Goal: Contribute content

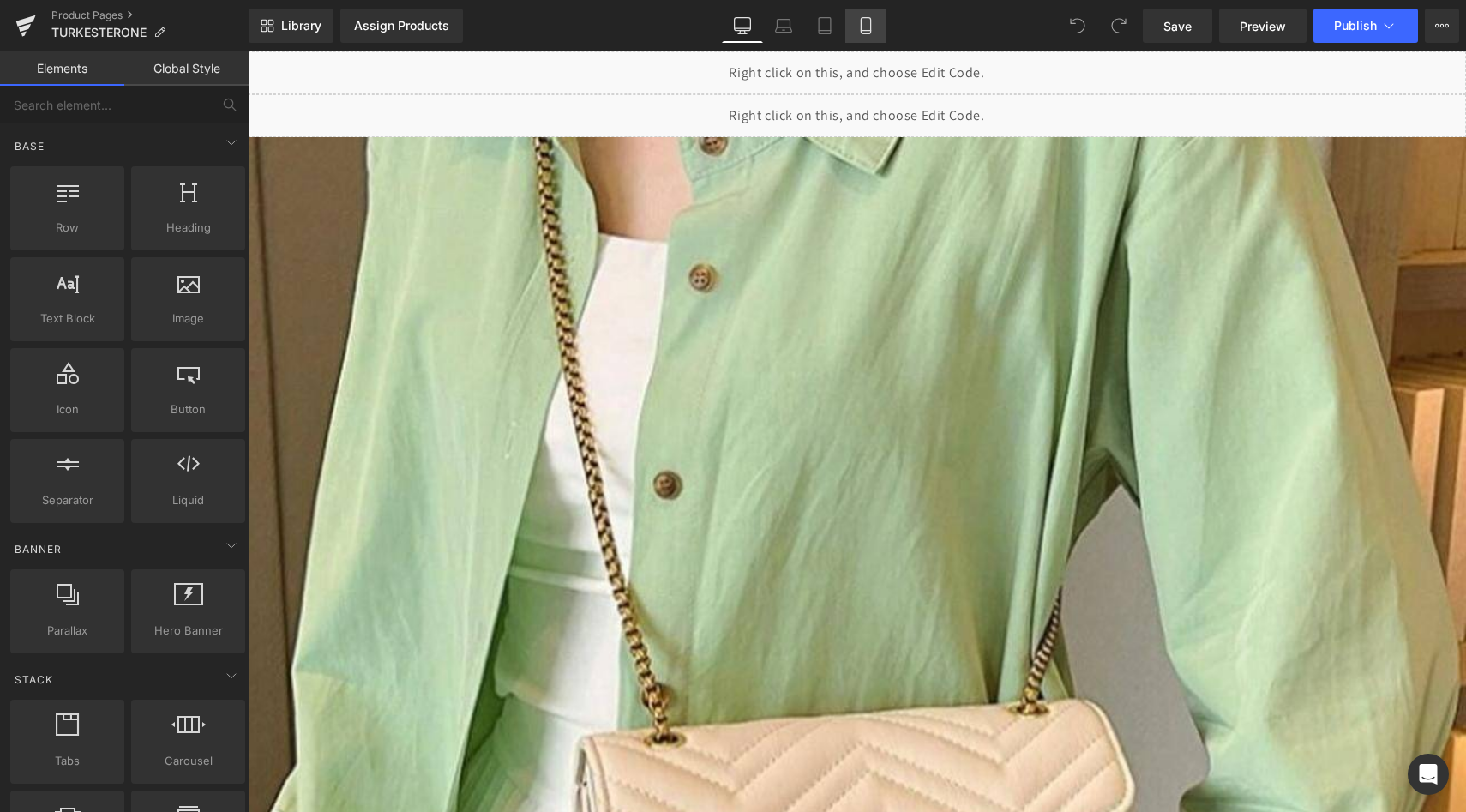
click at [867, 22] on icon at bounding box center [866, 26] width 17 height 17
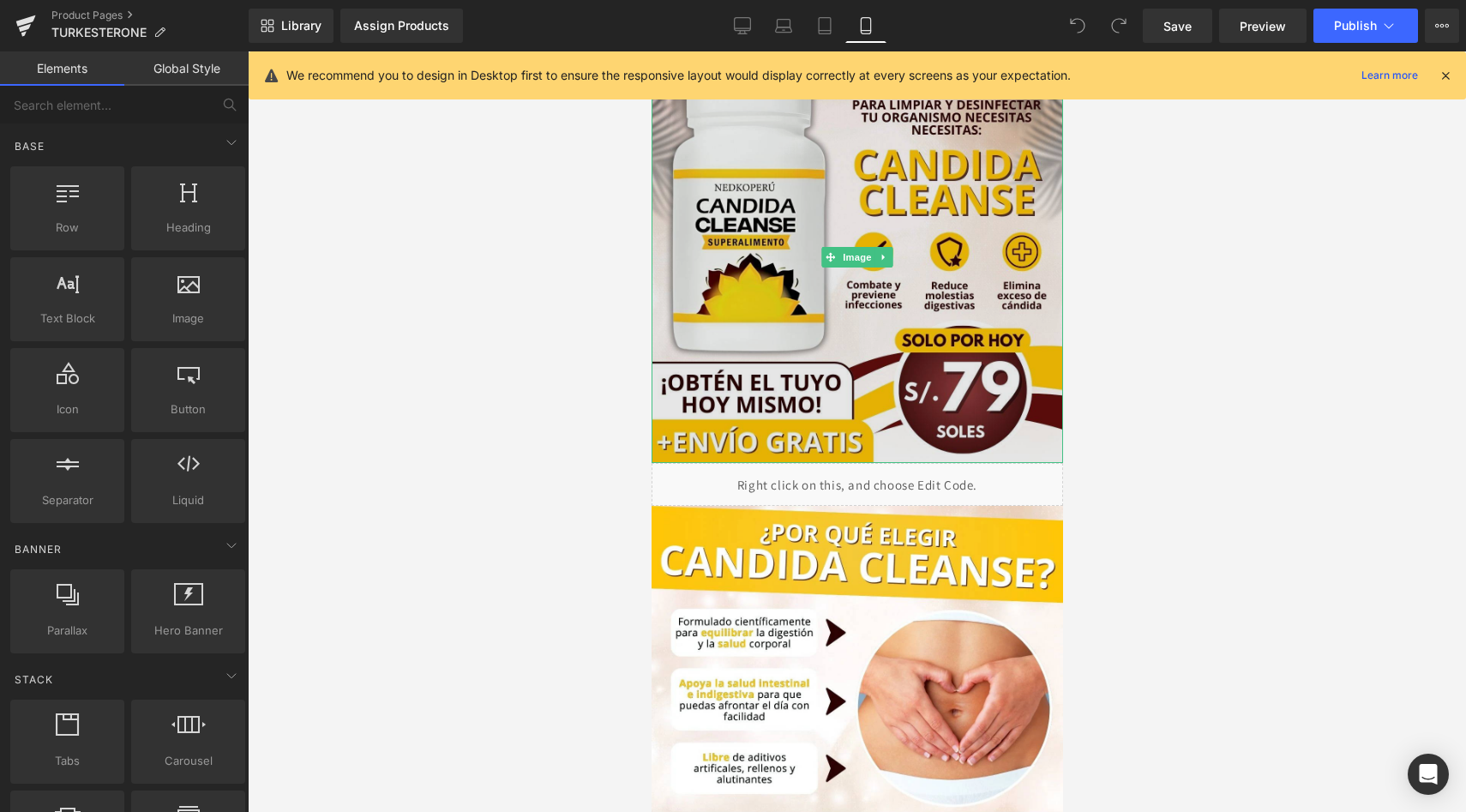
click at [805, 218] on img at bounding box center [857, 257] width 412 height 412
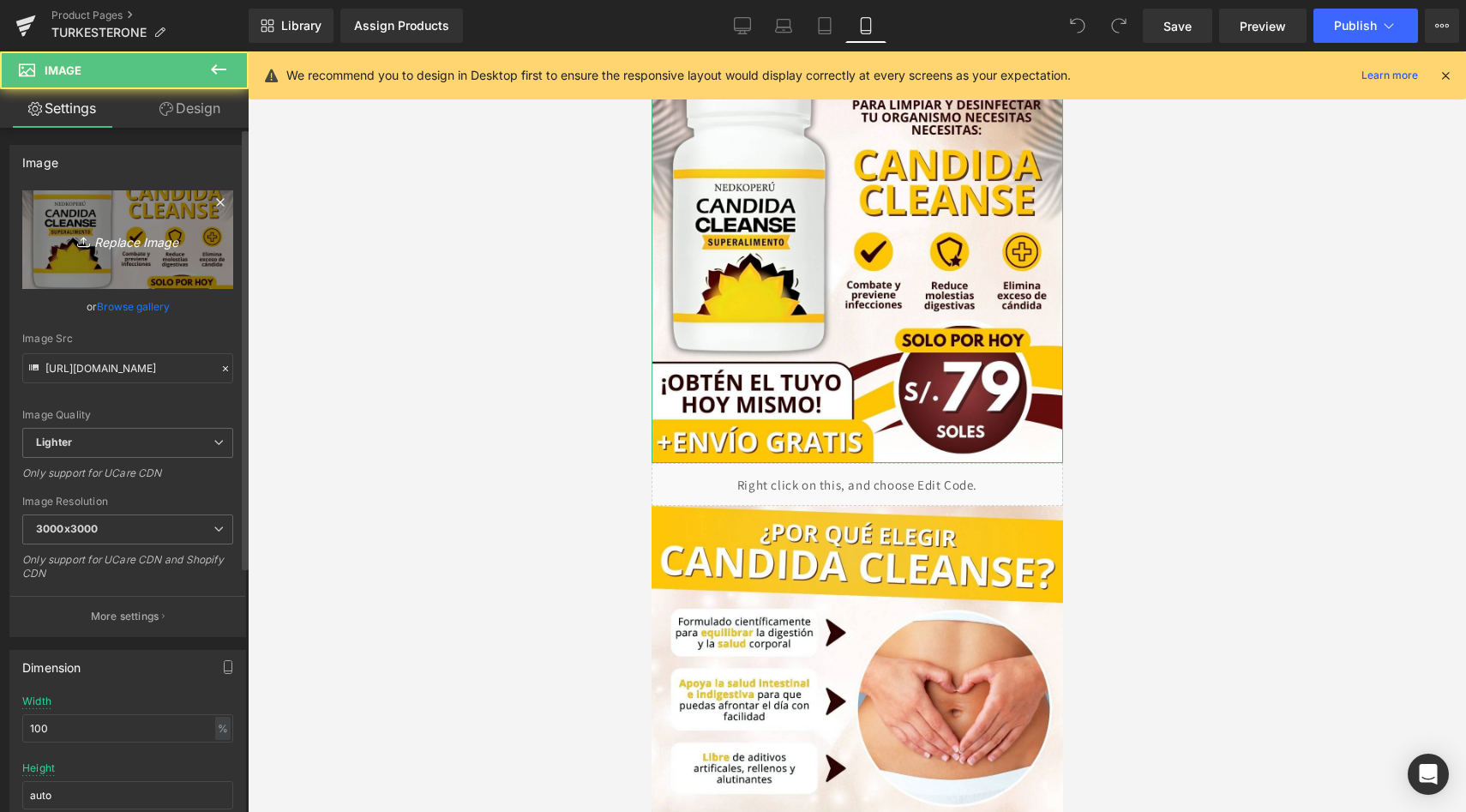
click at [120, 249] on icon "Replace Image" at bounding box center [127, 239] width 138 height 22
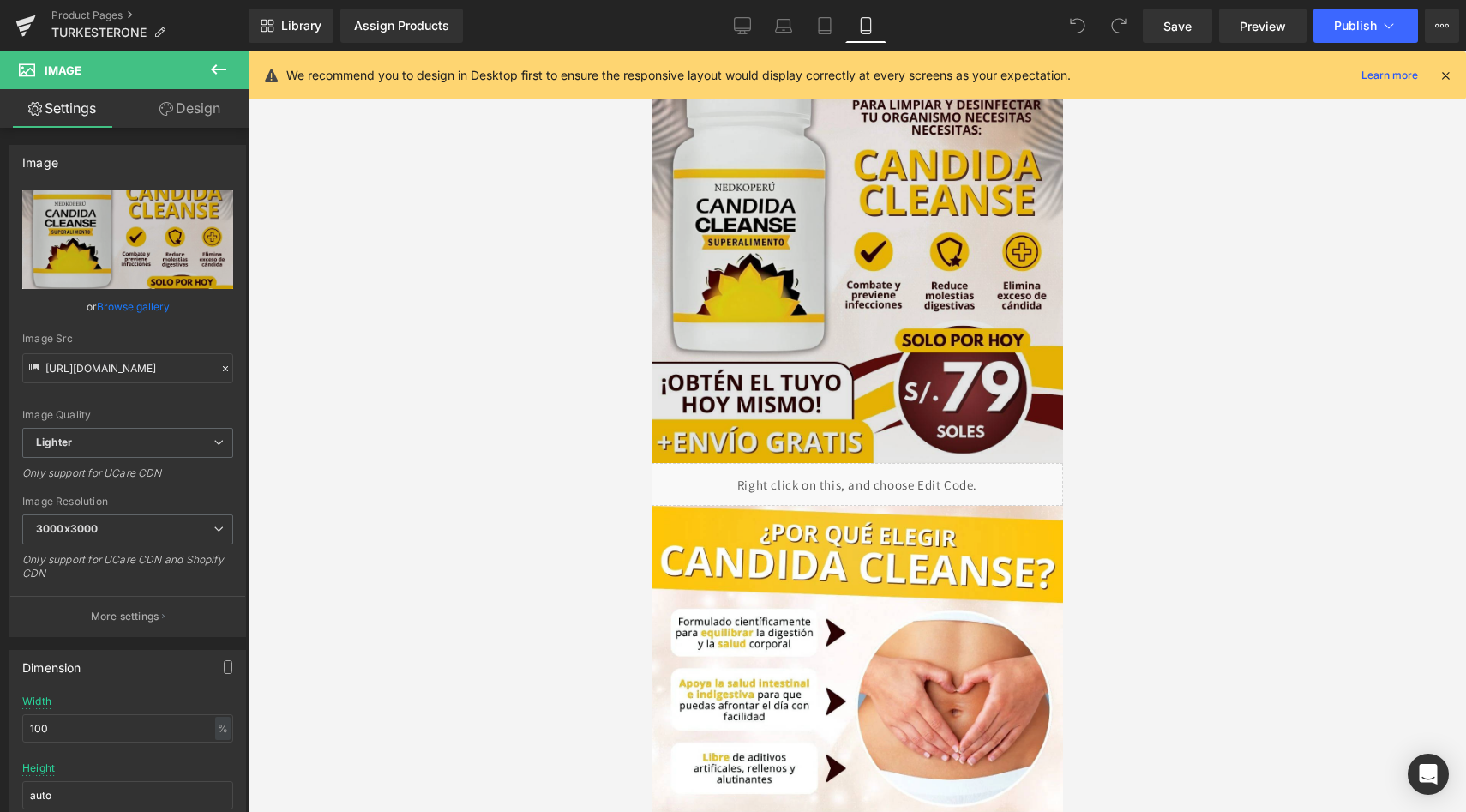
type input "C:\fakepath\turke1.jpeg"
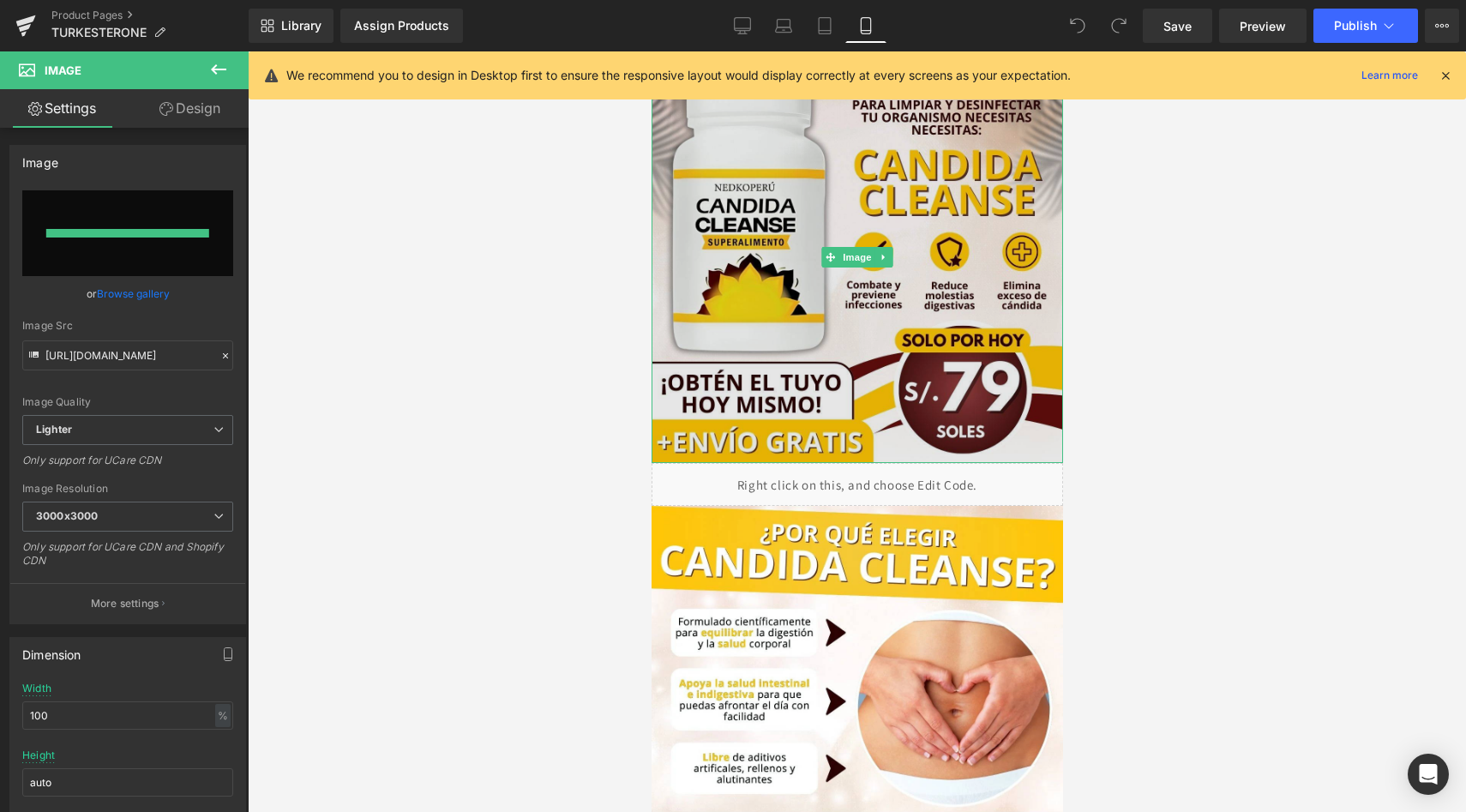
type input "[URL][DOMAIN_NAME]"
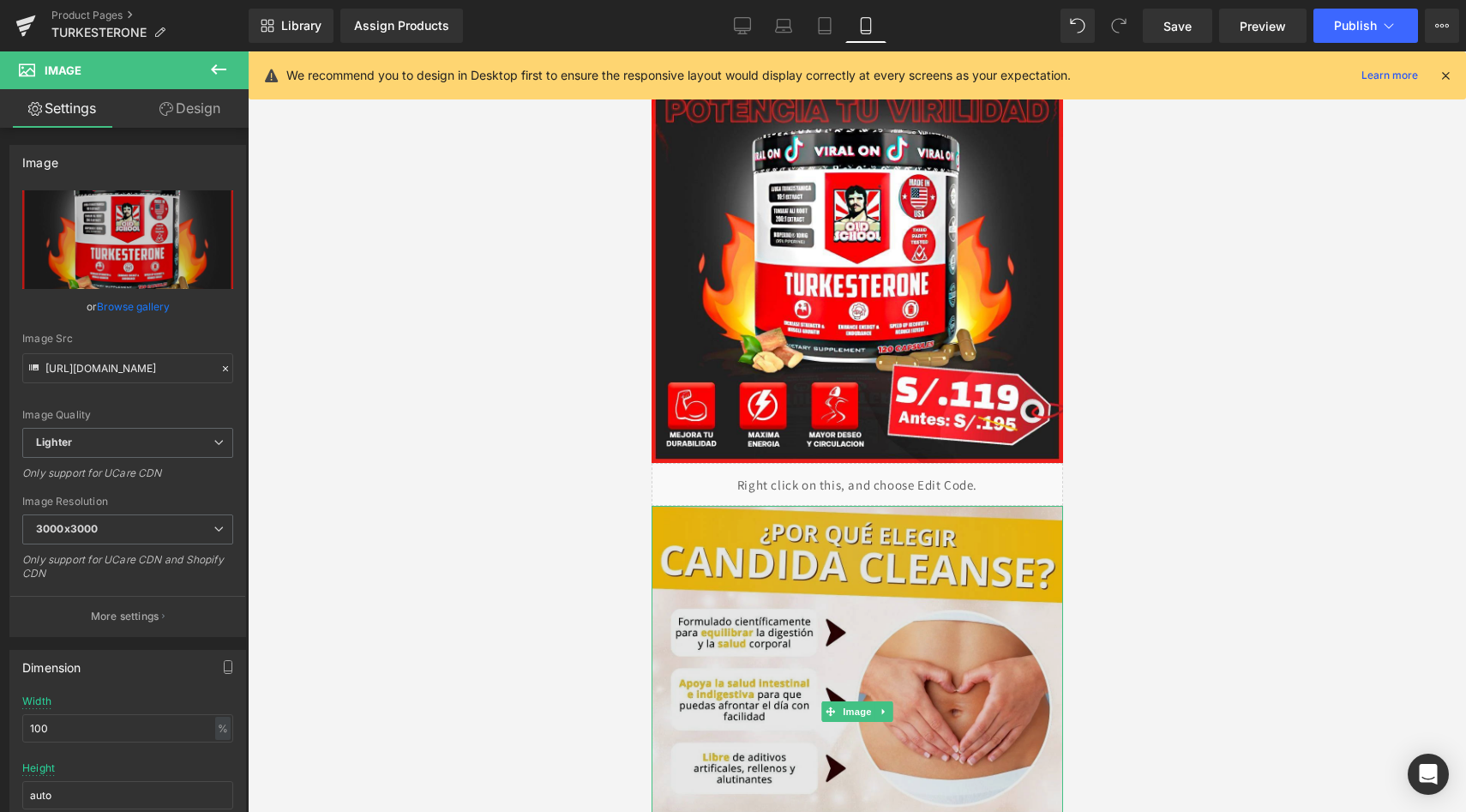
click at [874, 617] on img at bounding box center [857, 711] width 412 height 412
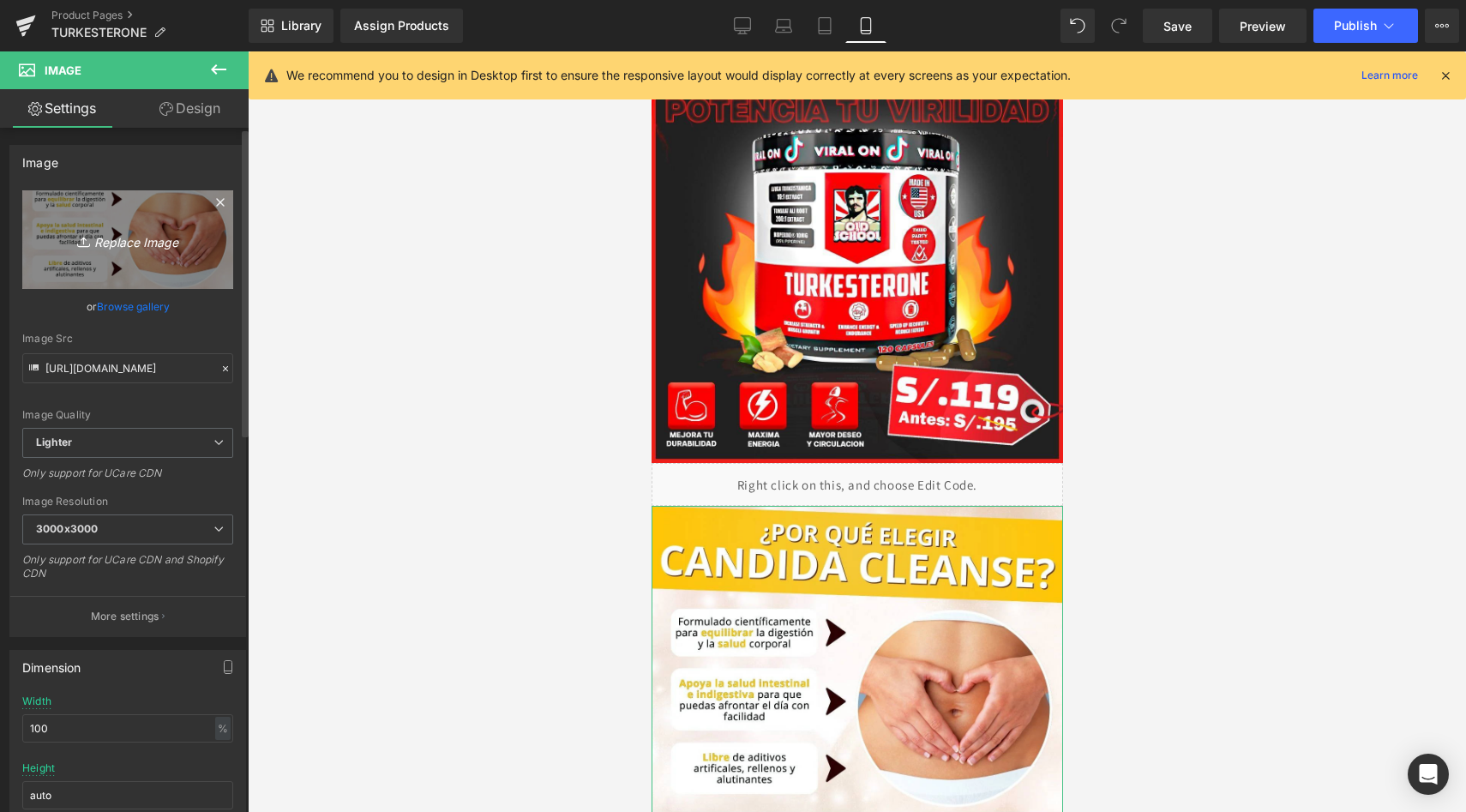
click at [117, 235] on icon "Replace Image" at bounding box center [127, 239] width 138 height 22
type input "C:\fakepath\turke2.jpeg"
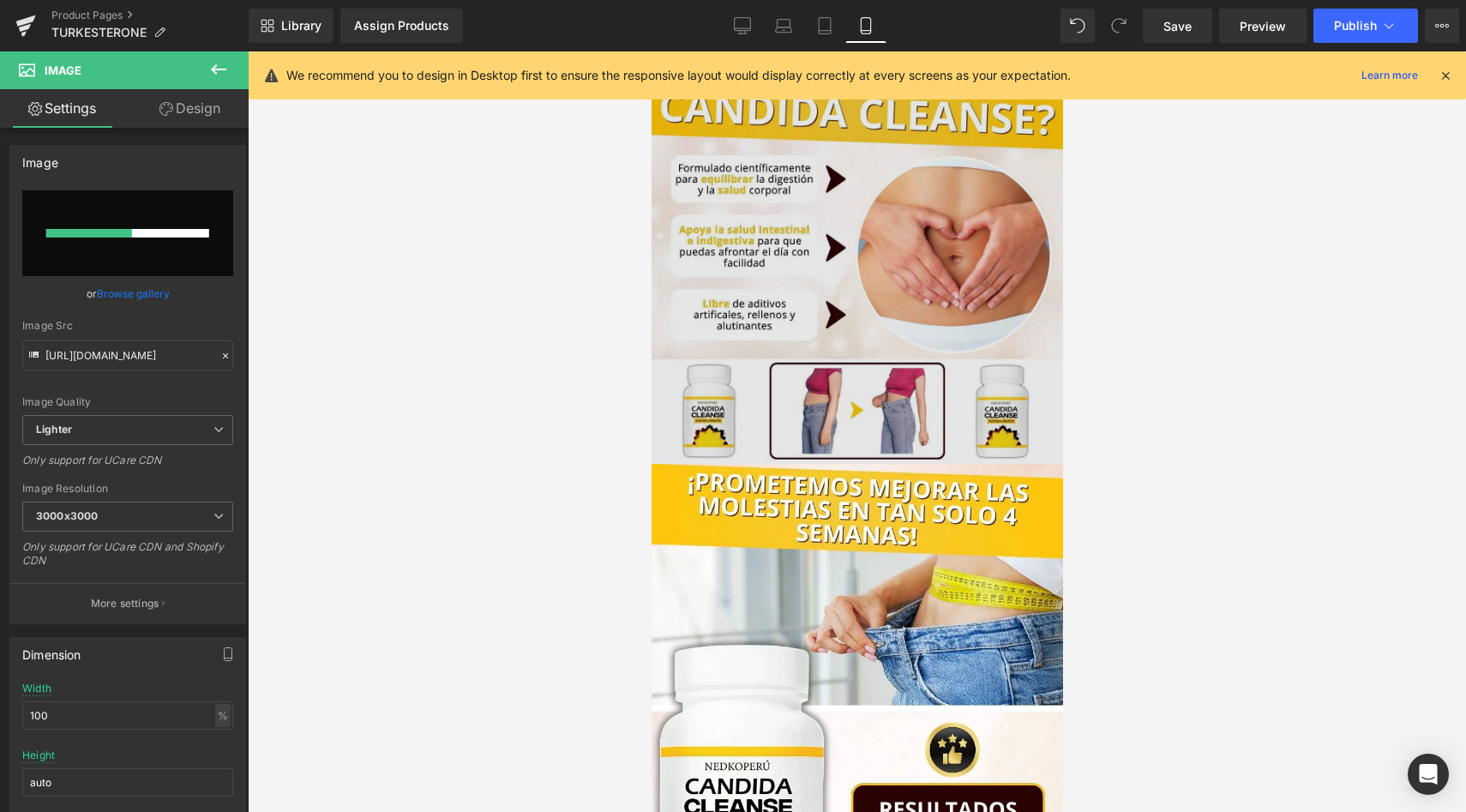
scroll to position [441, 0]
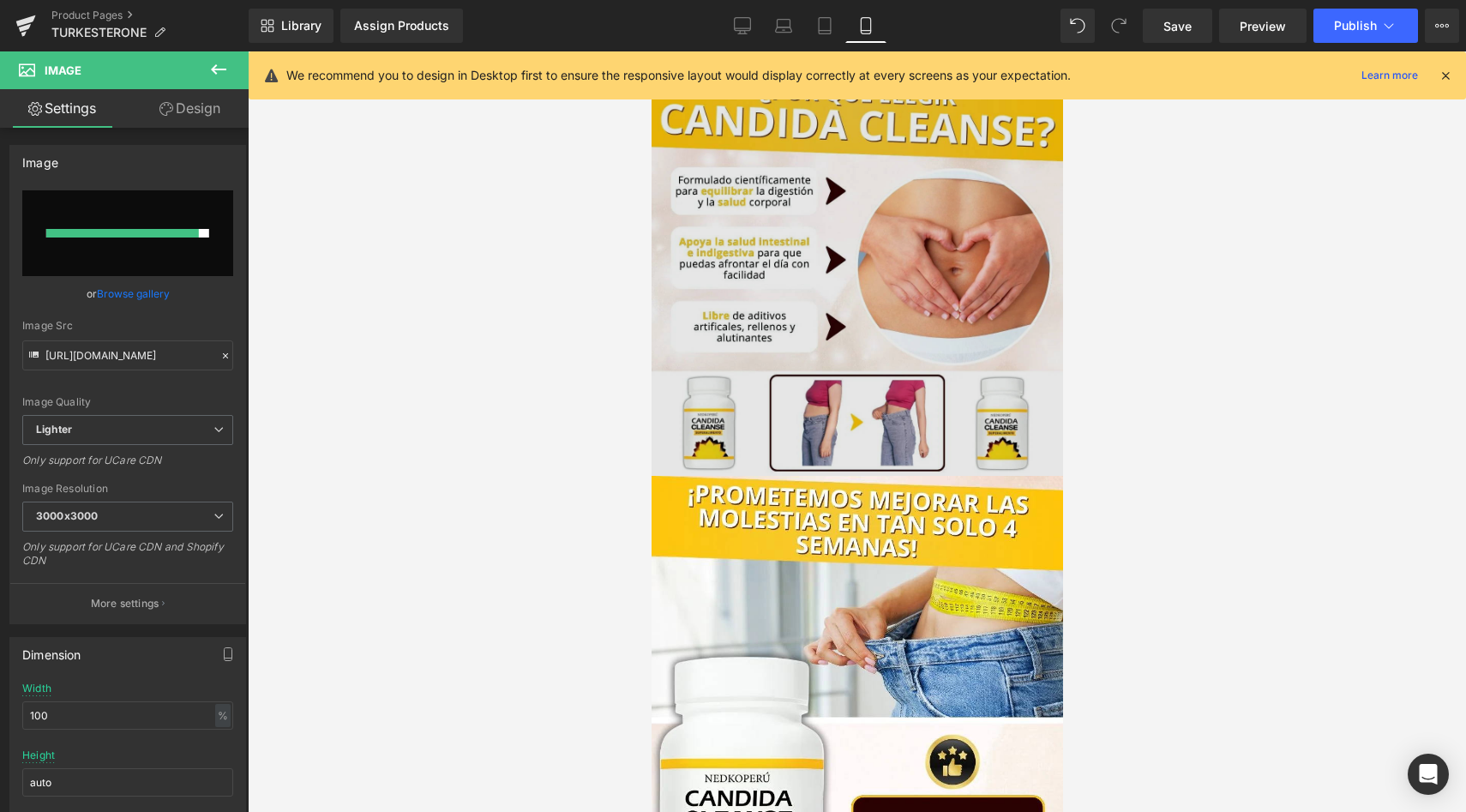
type input "[URL][DOMAIN_NAME]"
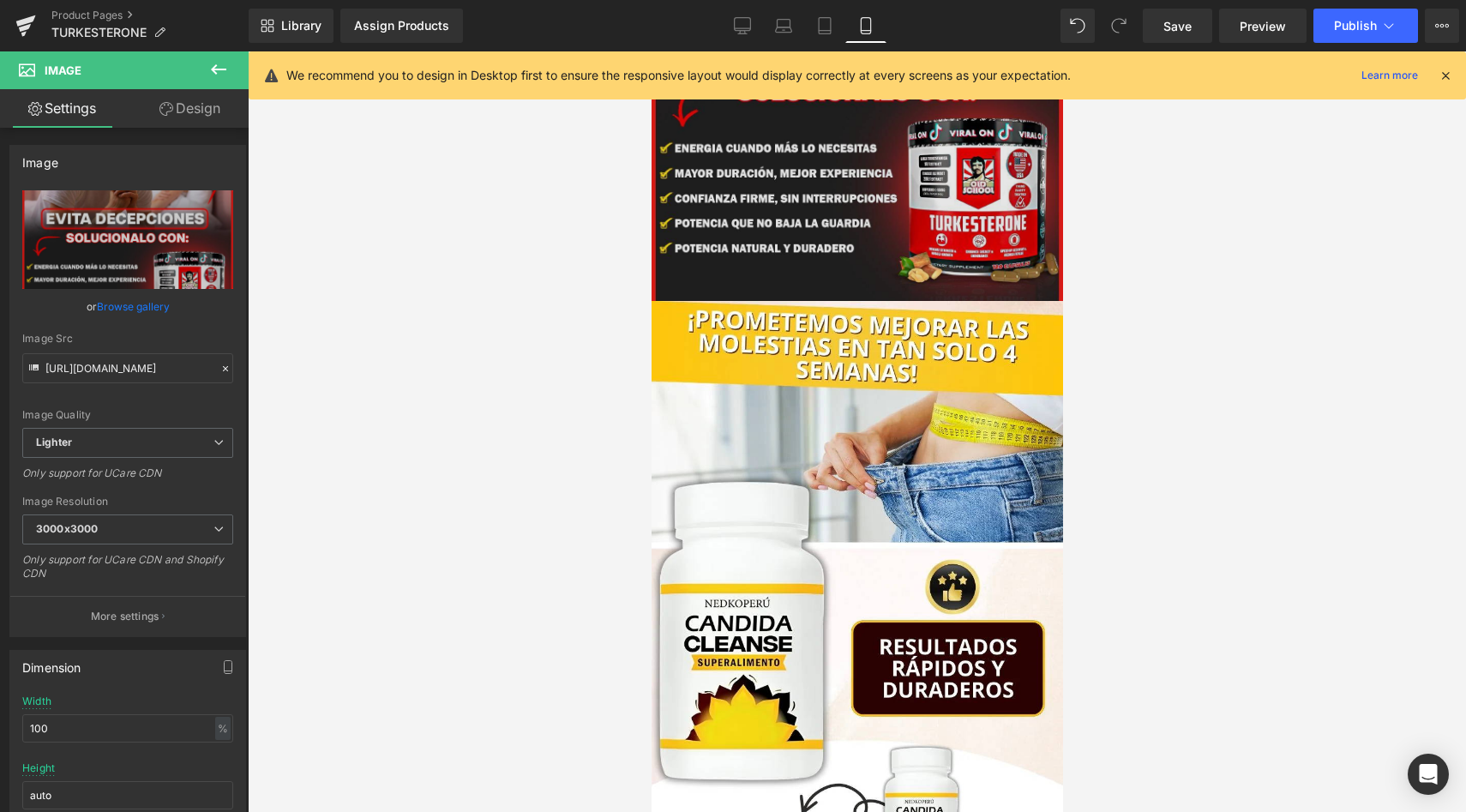
scroll to position [658, 0]
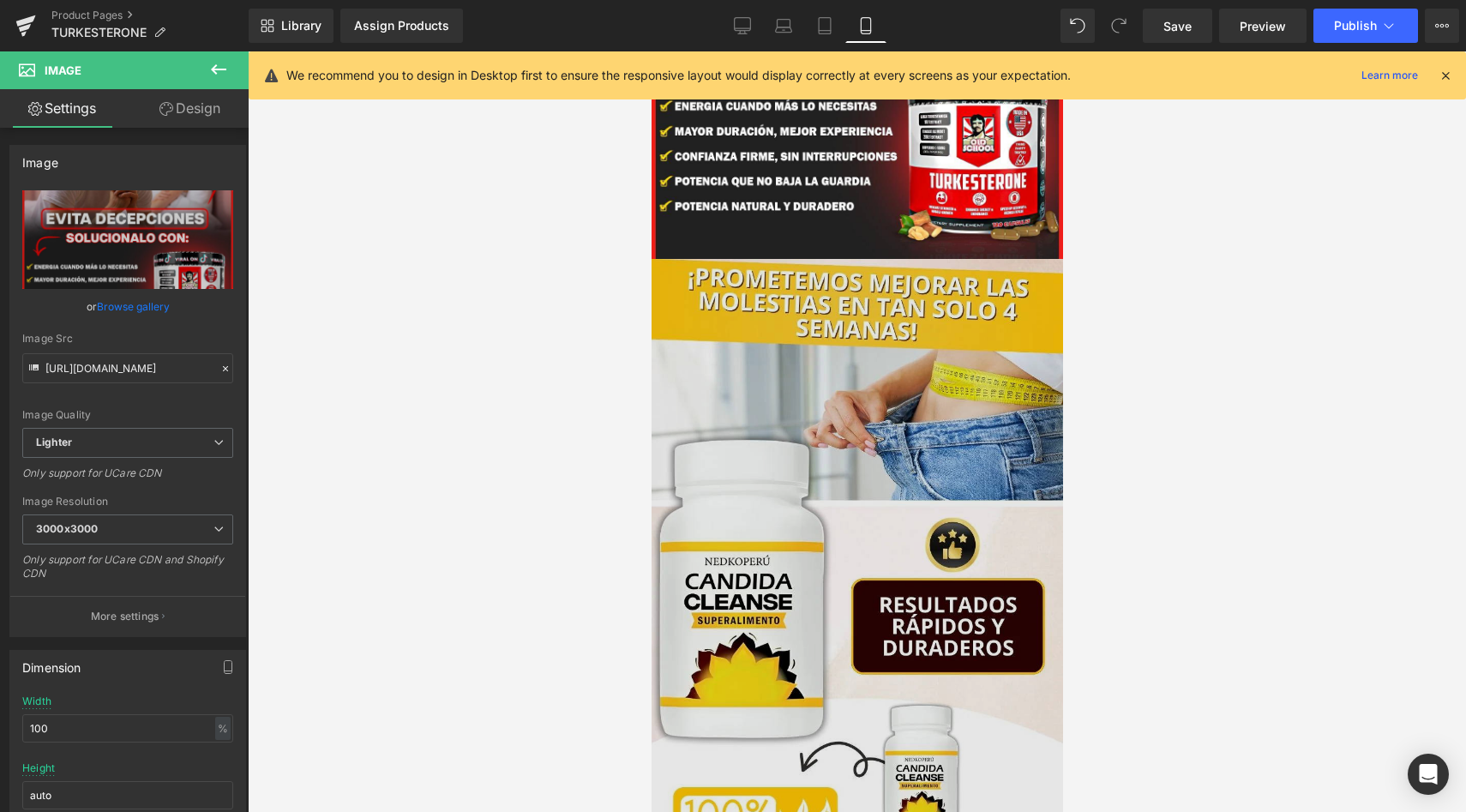
click at [894, 538] on img at bounding box center [857, 626] width 412 height 734
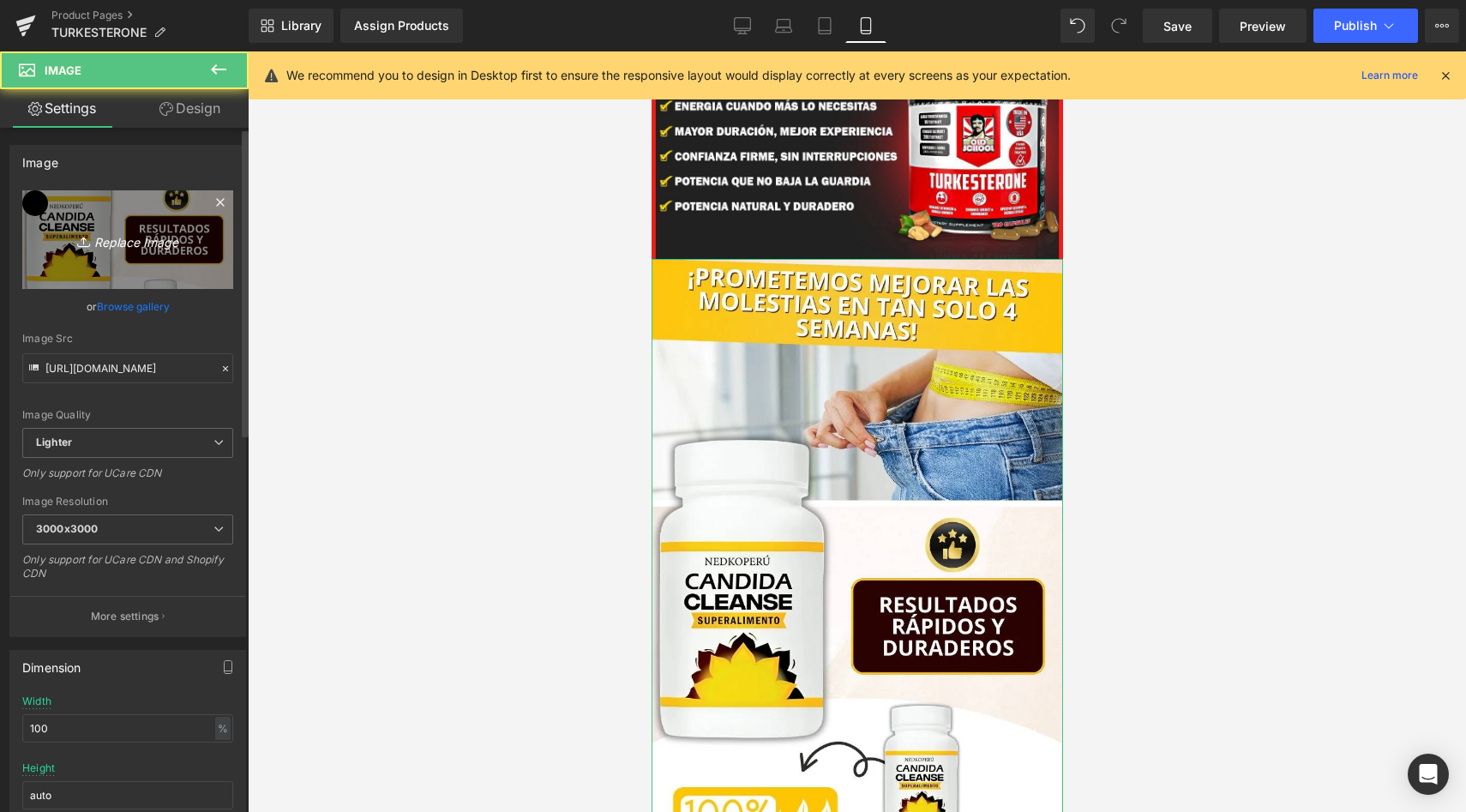
click at [137, 245] on icon "Replace Image" at bounding box center [127, 239] width 138 height 22
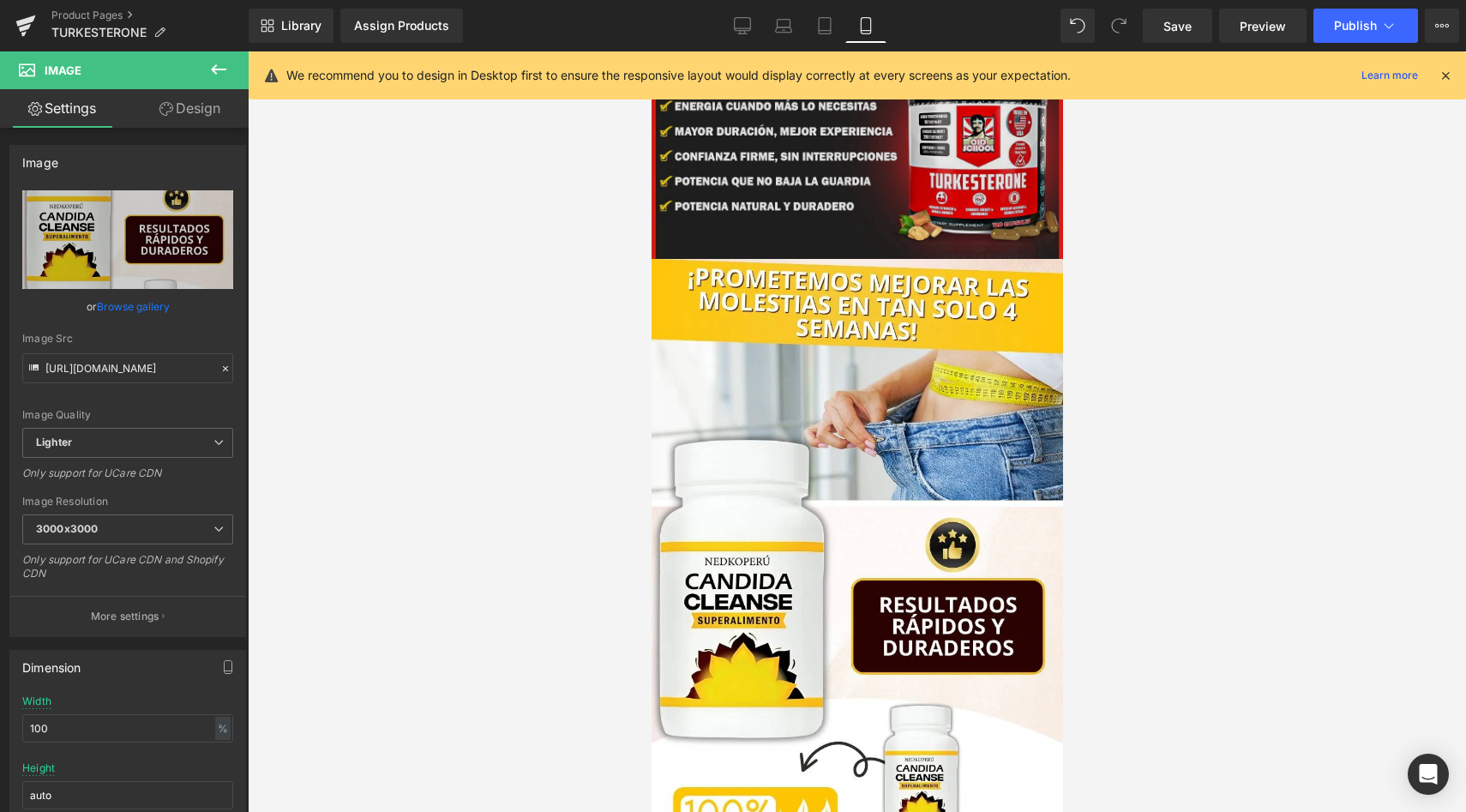
type input "C:\fakepath\turk3.jpeg"
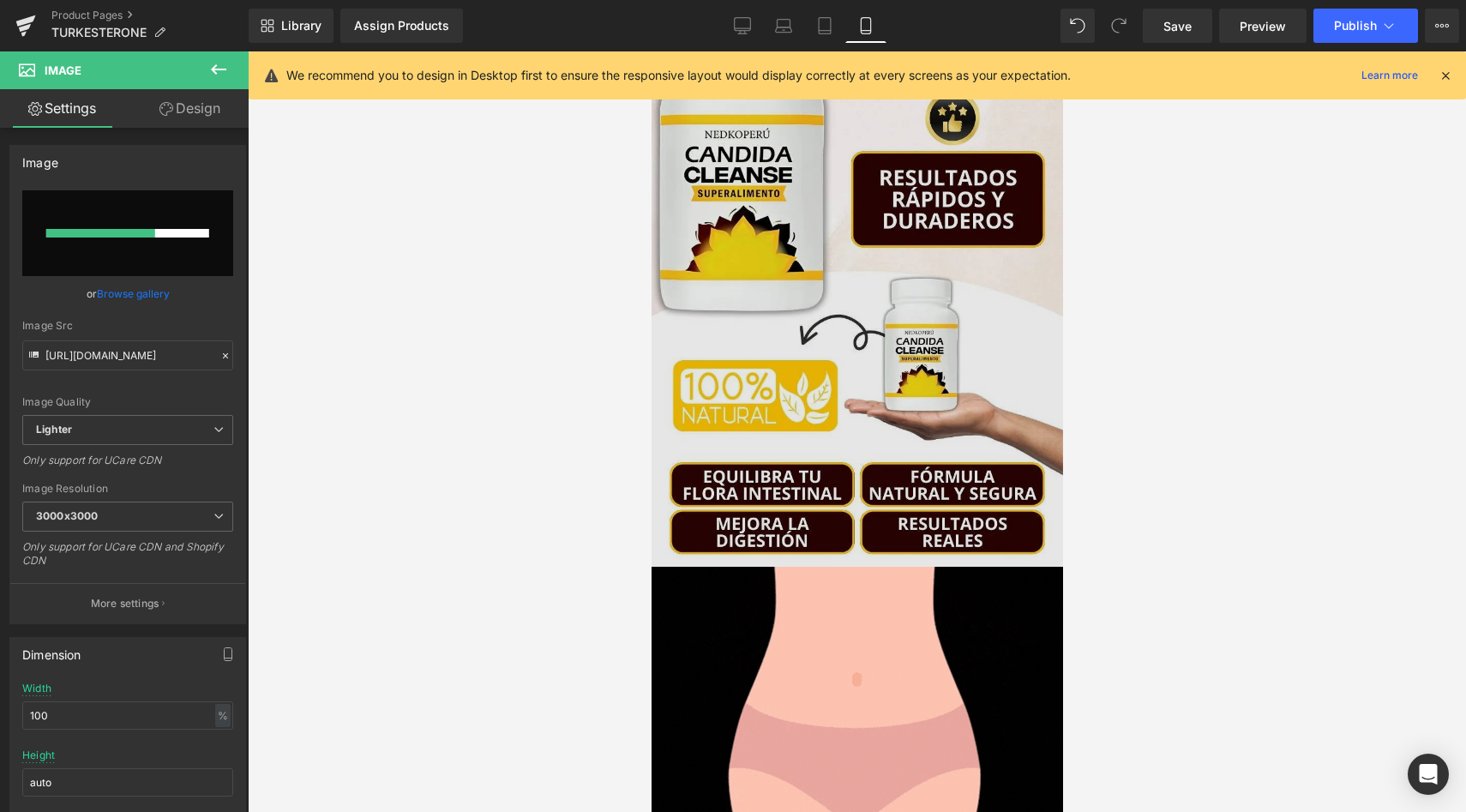
scroll to position [1108, 0]
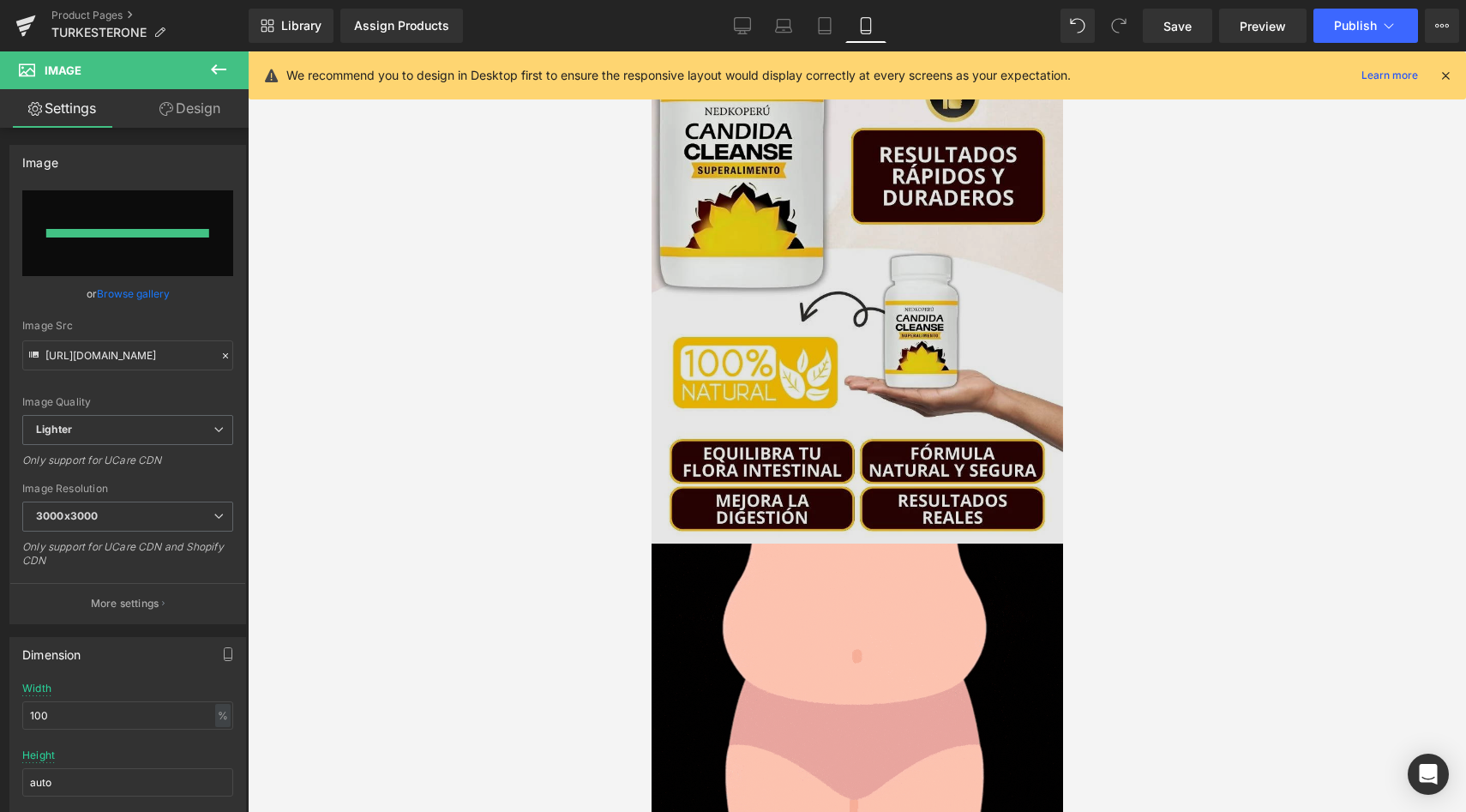
type input "[URL][DOMAIN_NAME]"
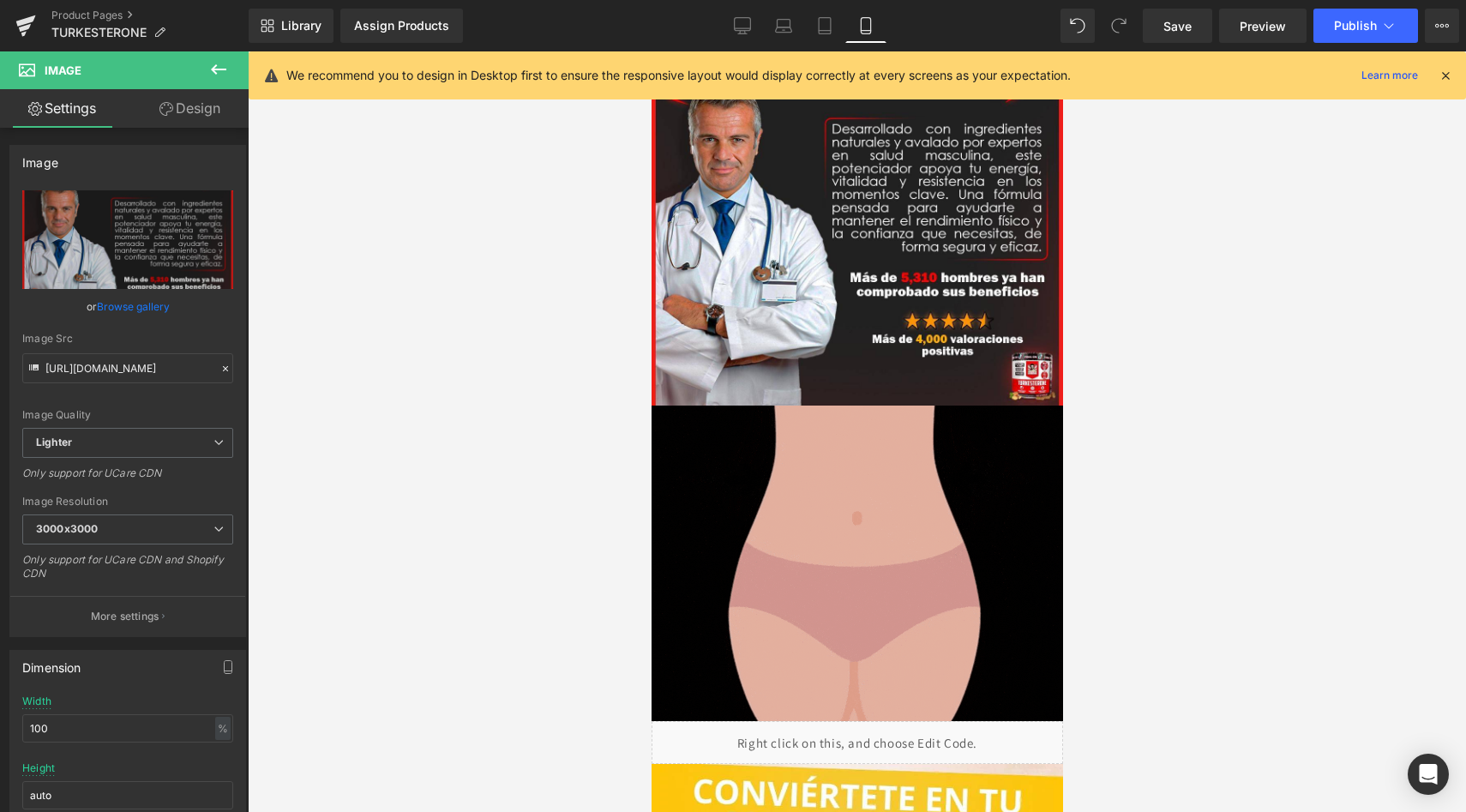
scroll to position [921, 0]
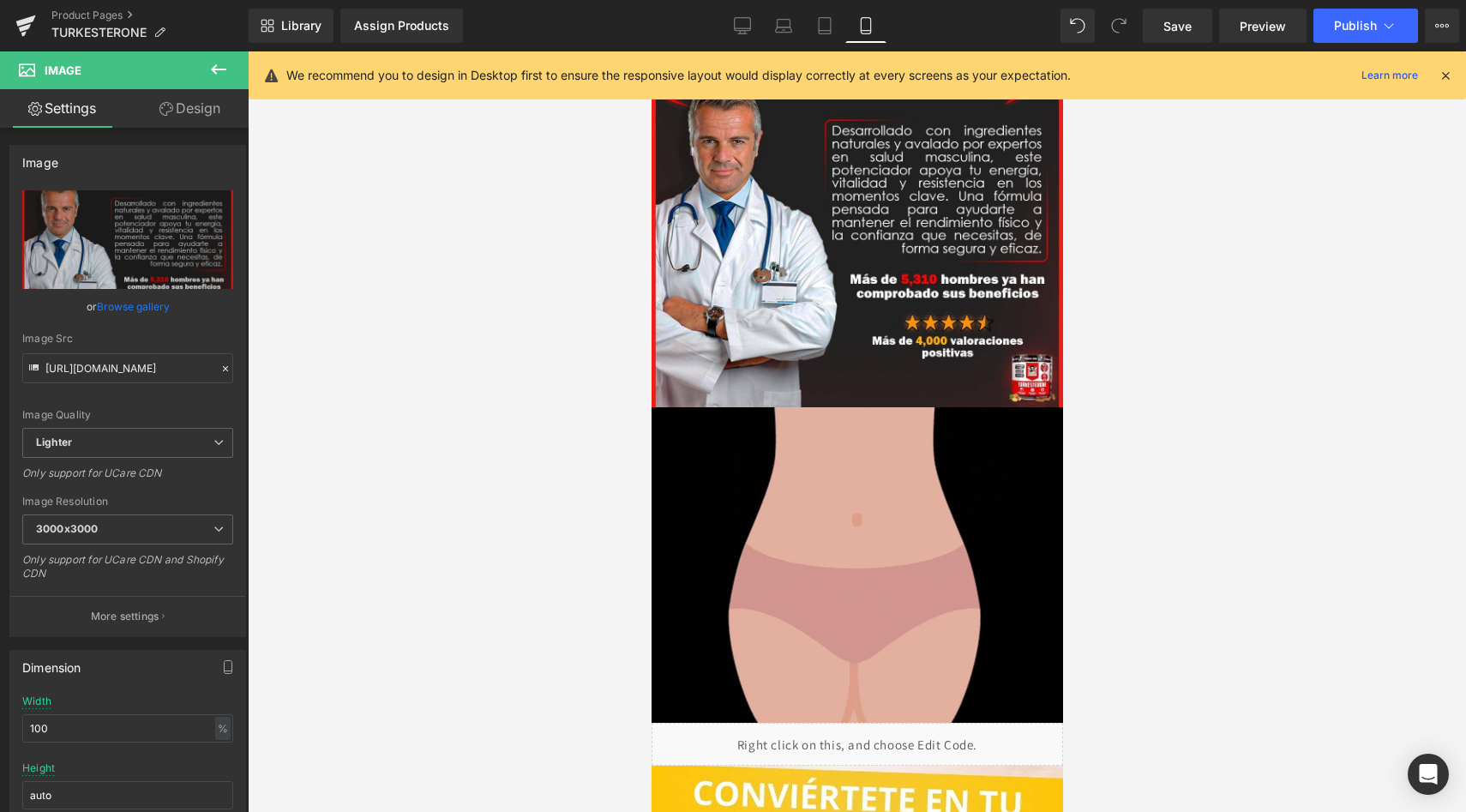
click at [939, 490] on img at bounding box center [857, 564] width 412 height 316
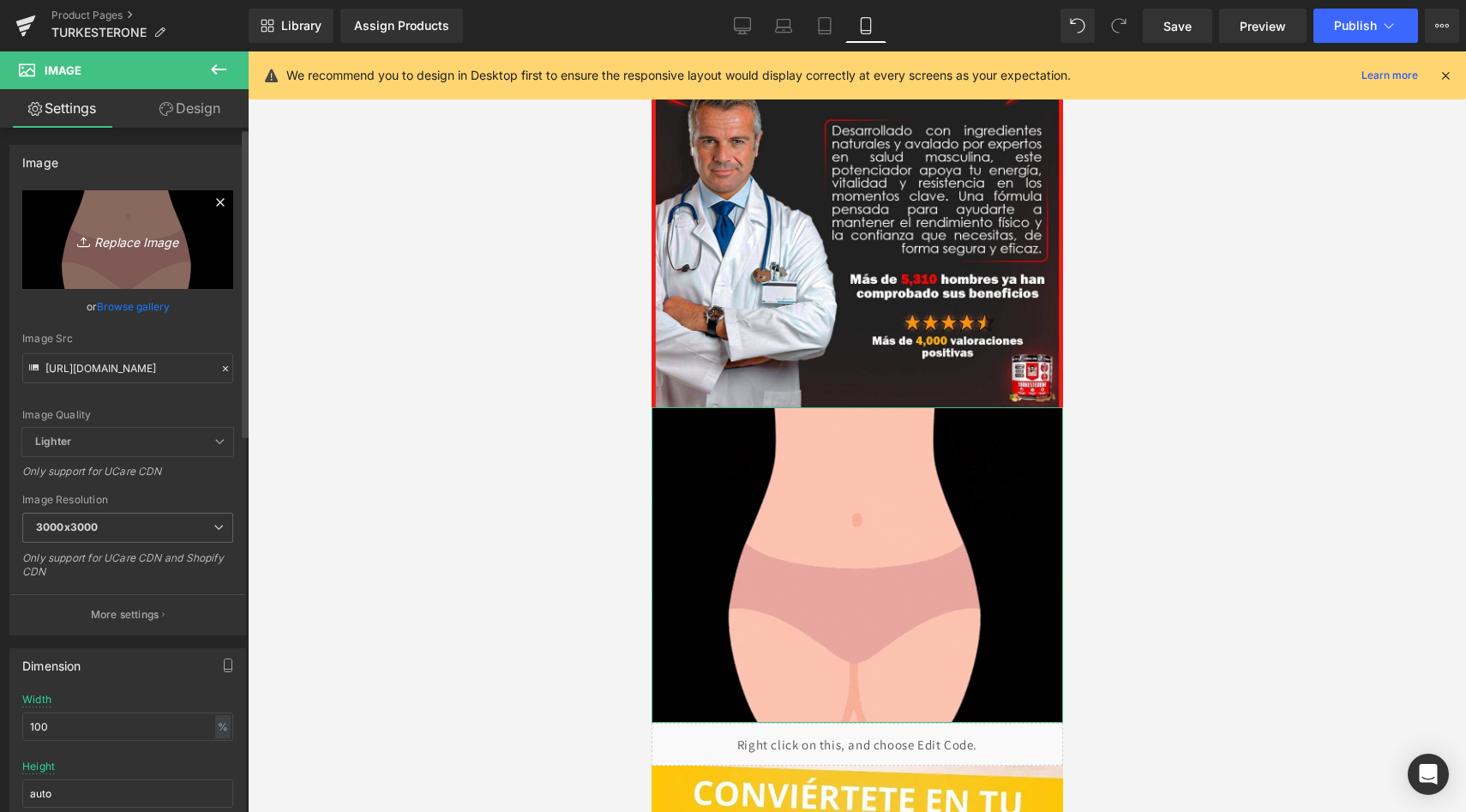
click at [130, 242] on icon "Replace Image" at bounding box center [127, 239] width 138 height 22
type input "C:\fakepath\turke4.jpeg"
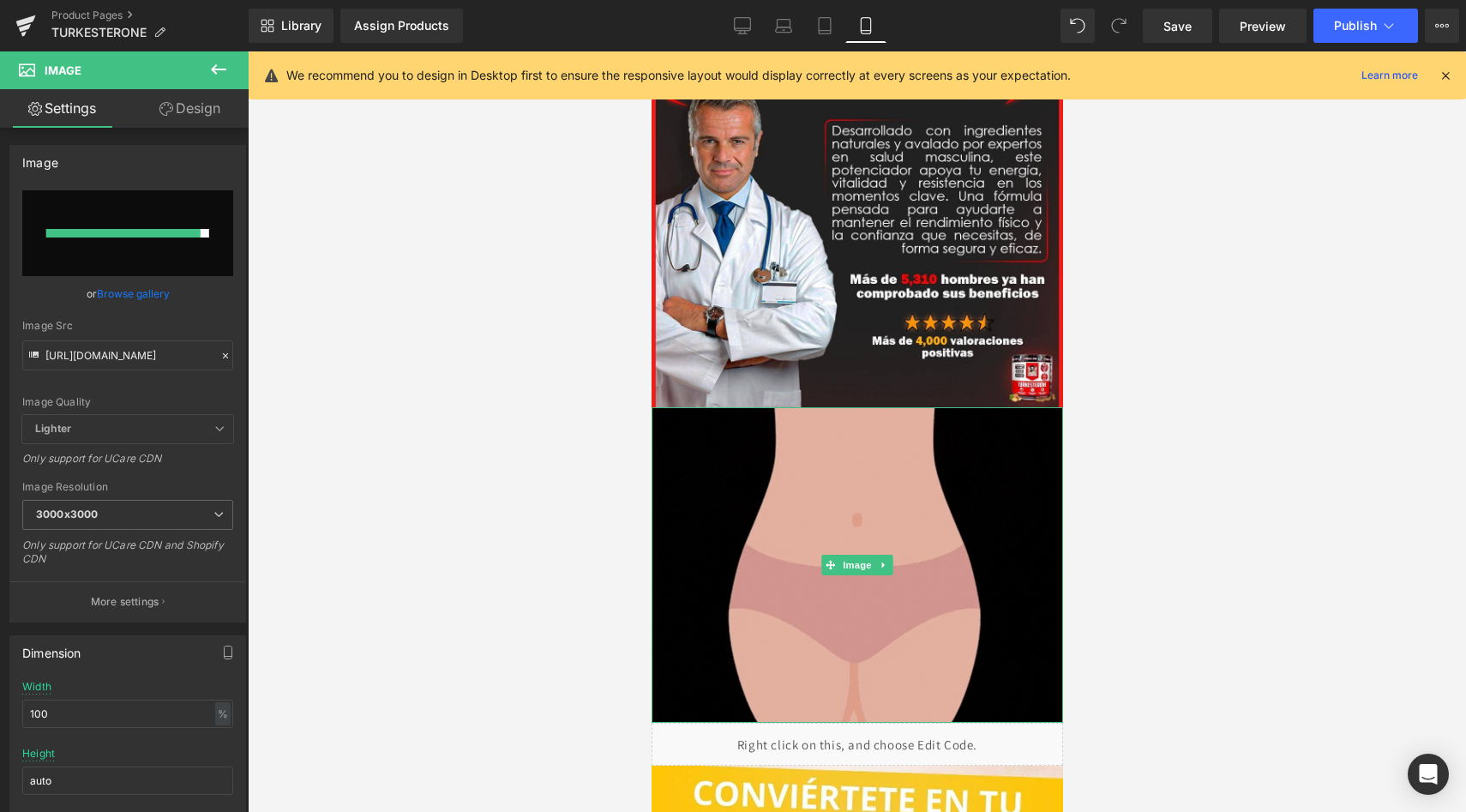
type input "[URL][DOMAIN_NAME]"
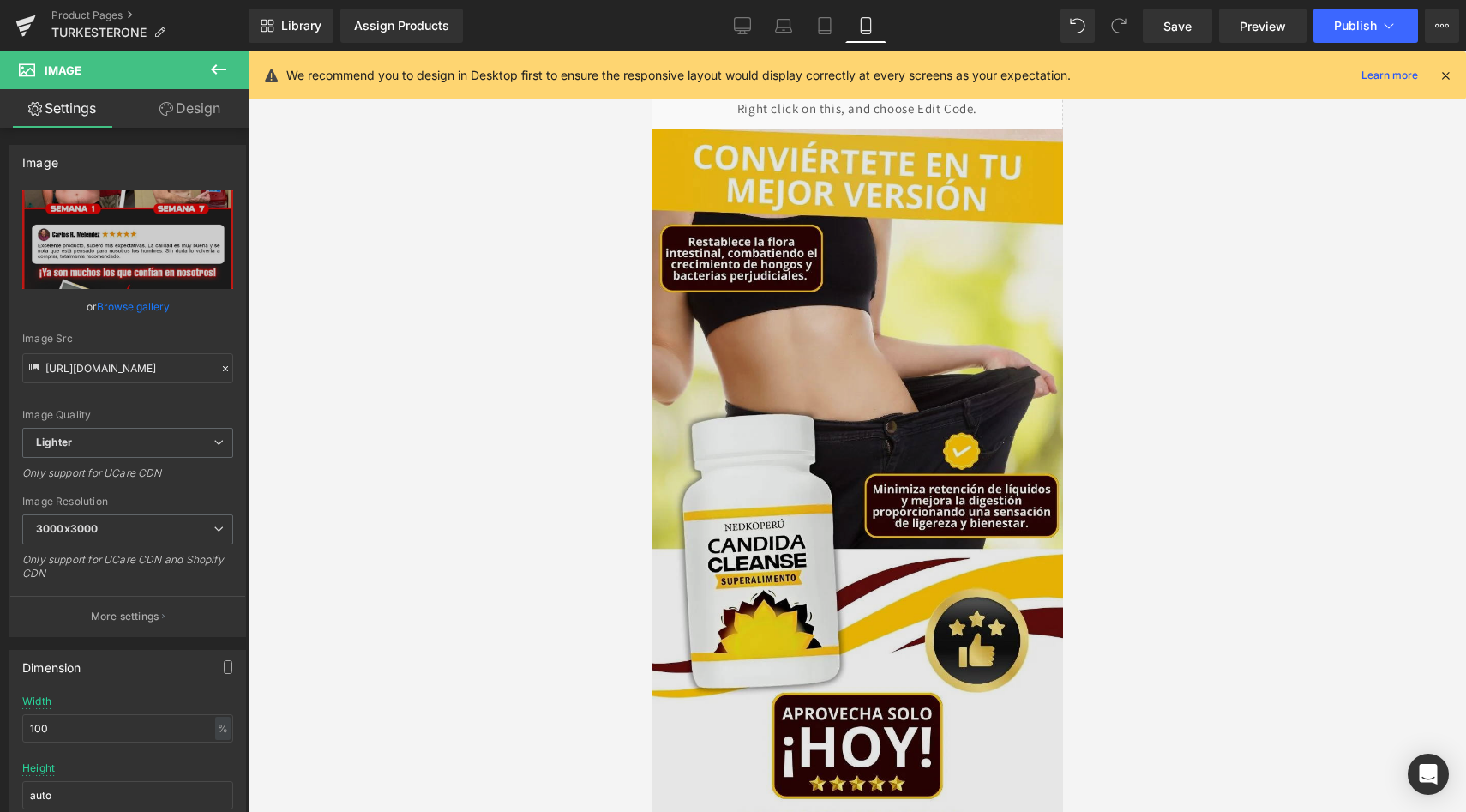
scroll to position [1884, 0]
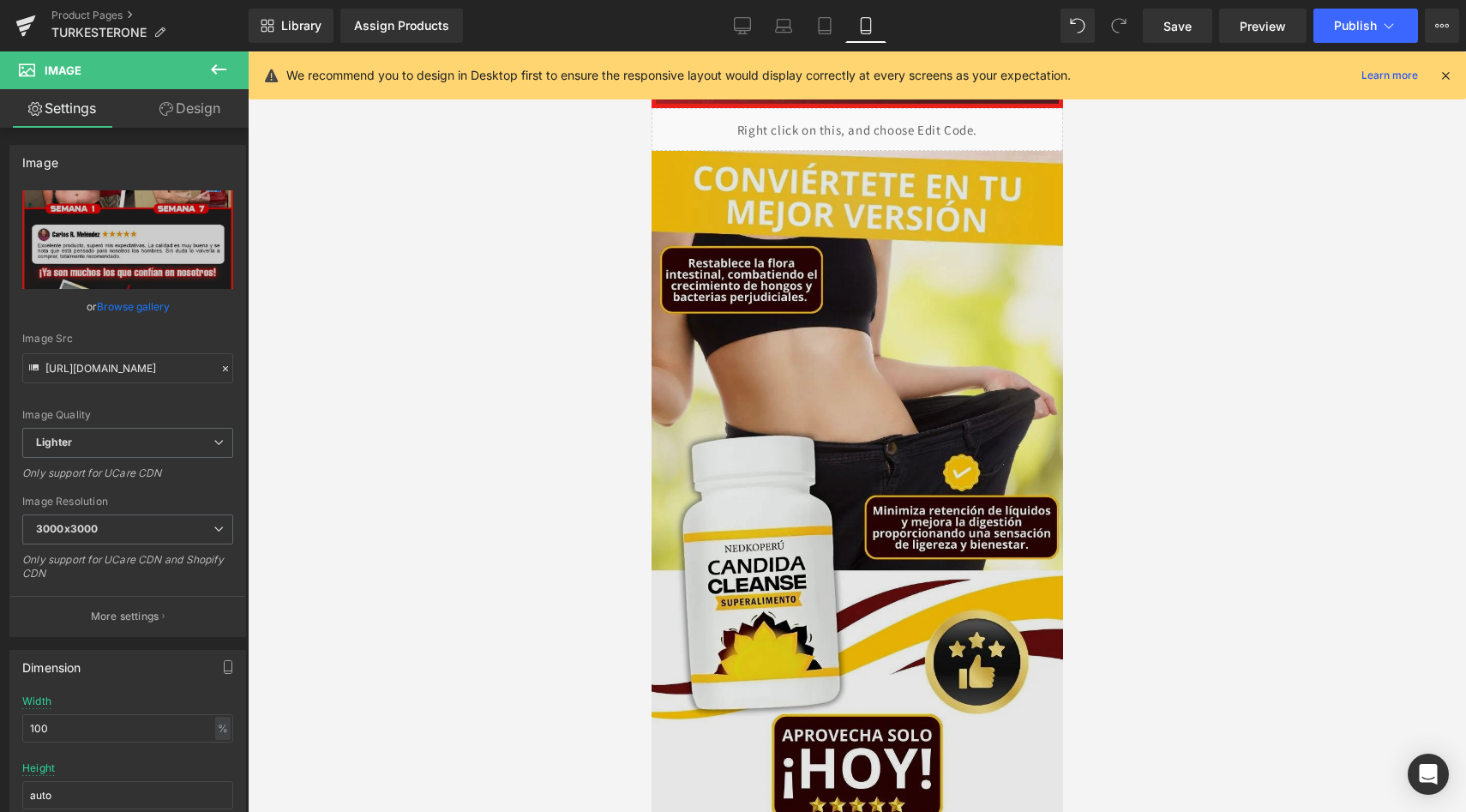
click at [890, 464] on img at bounding box center [857, 518] width 412 height 734
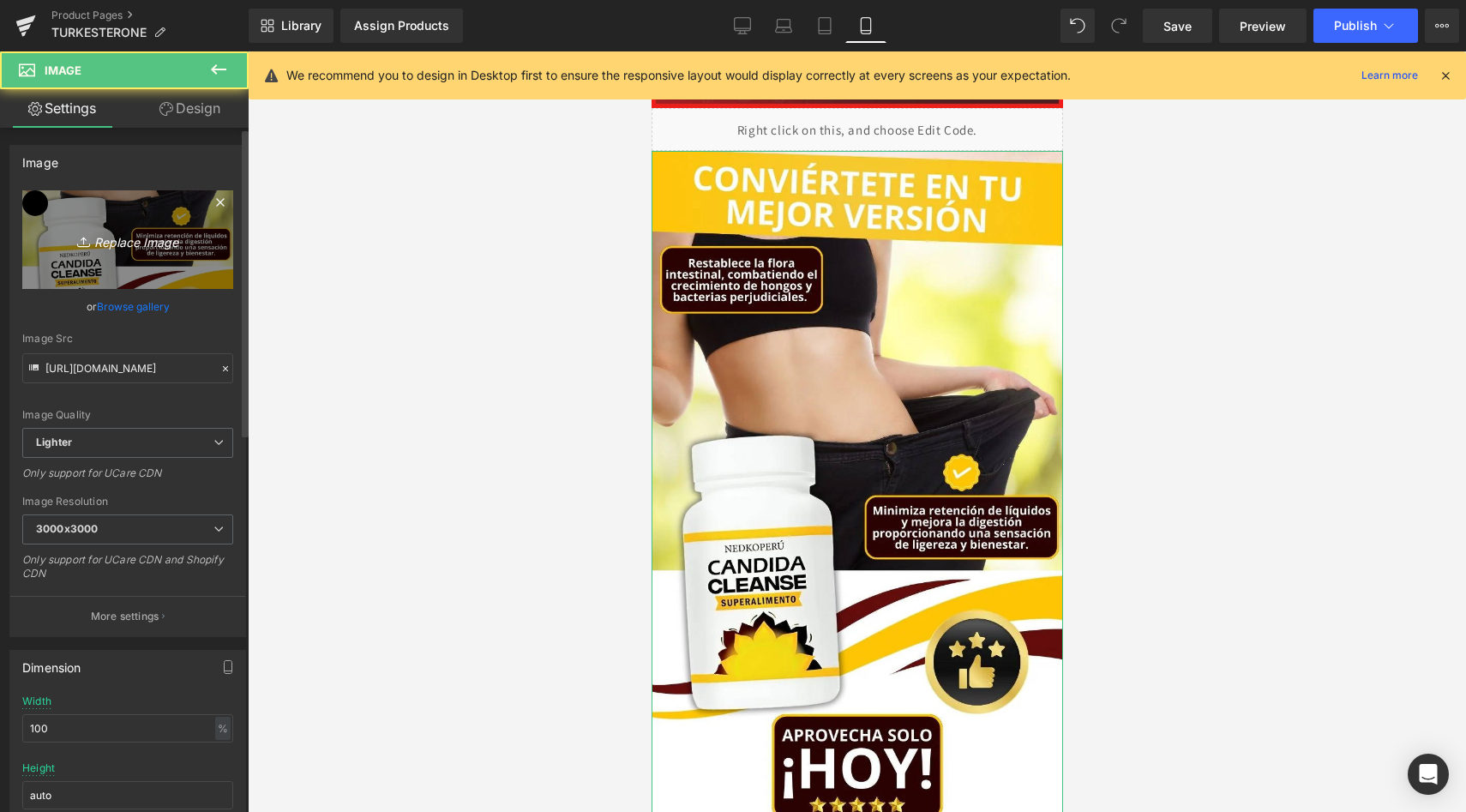
click at [138, 229] on icon "Replace Image" at bounding box center [127, 239] width 138 height 22
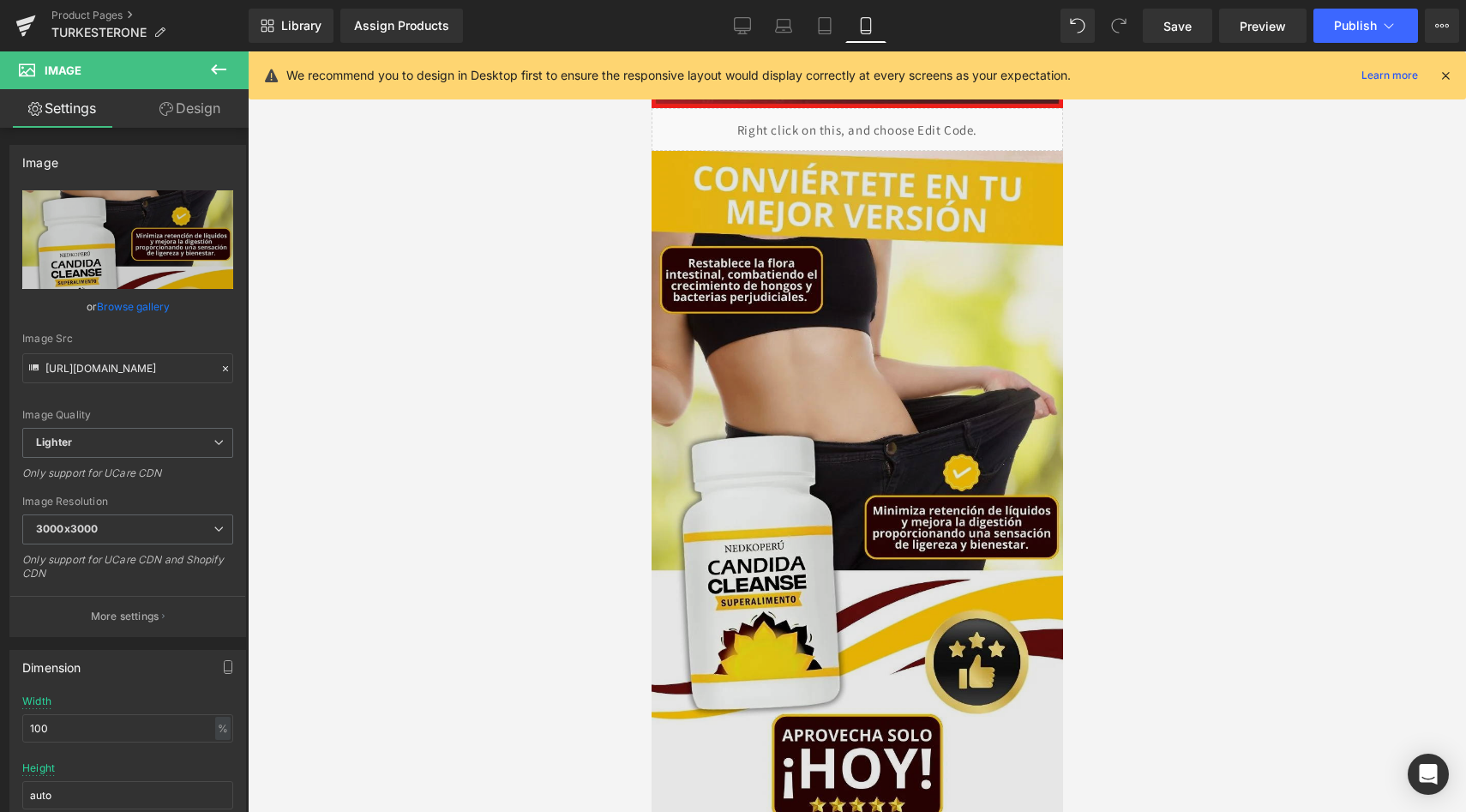
type input "C:\fakepath\turke5.jpeg"
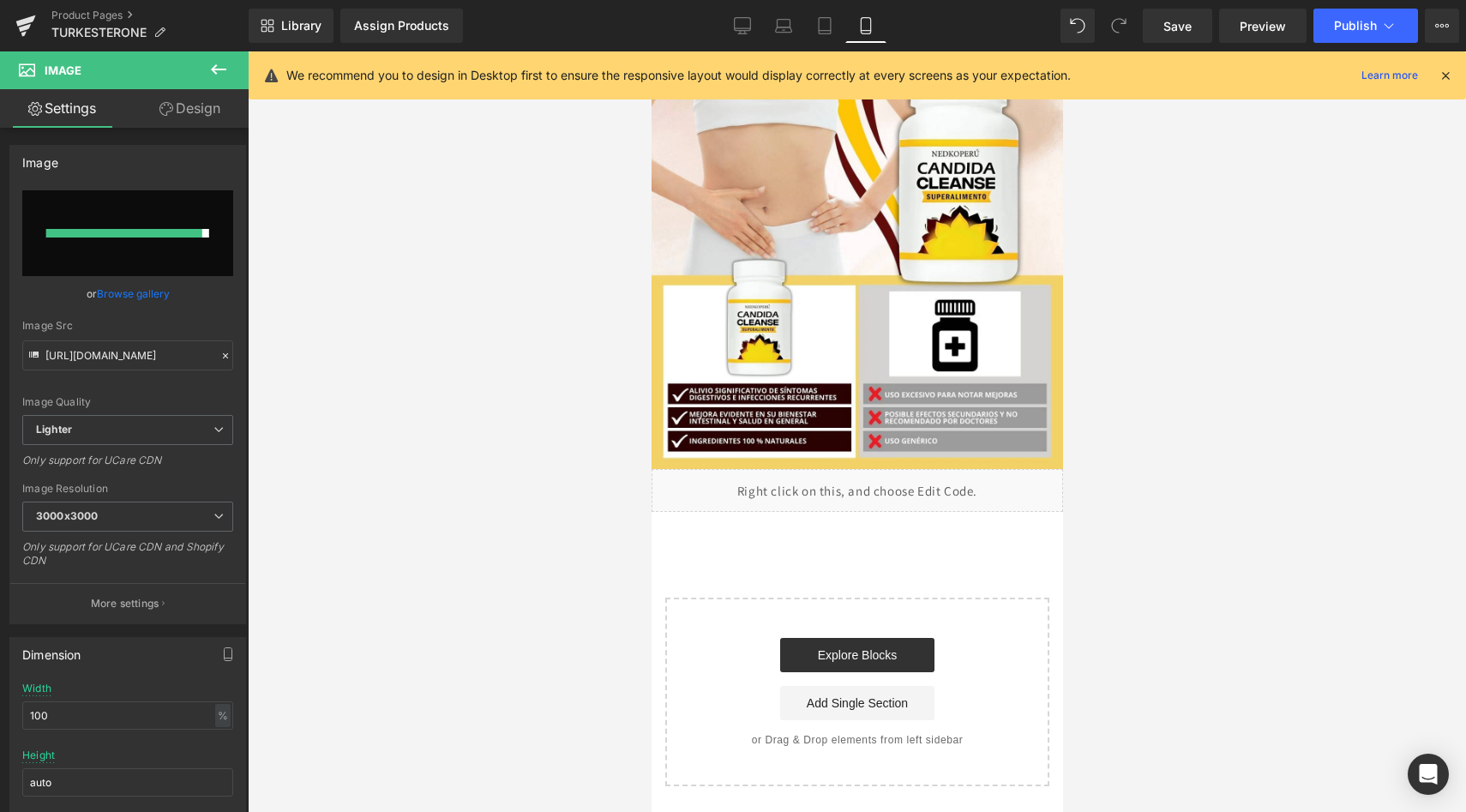
type input "[URL][DOMAIN_NAME]"
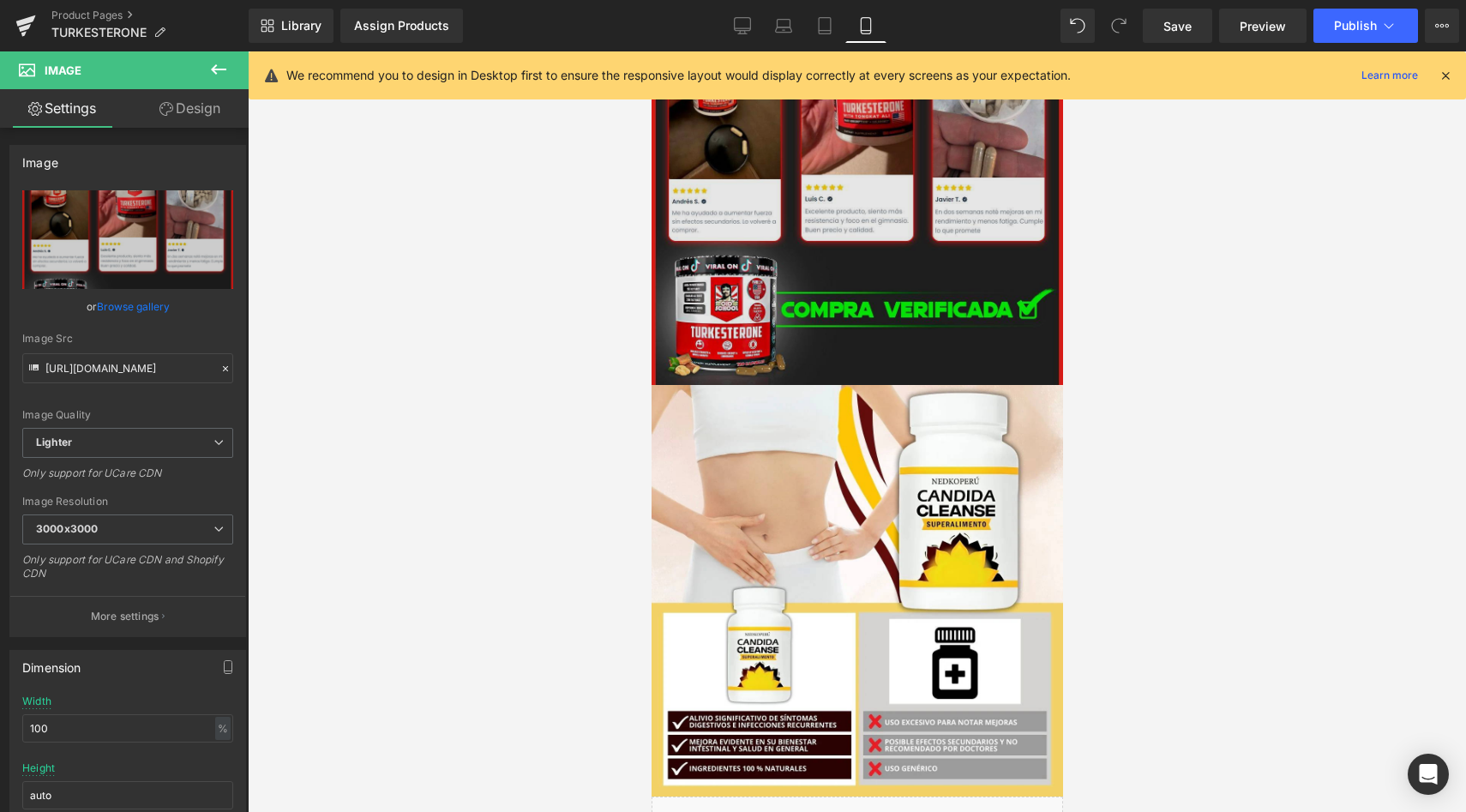
scroll to position [2058, 0]
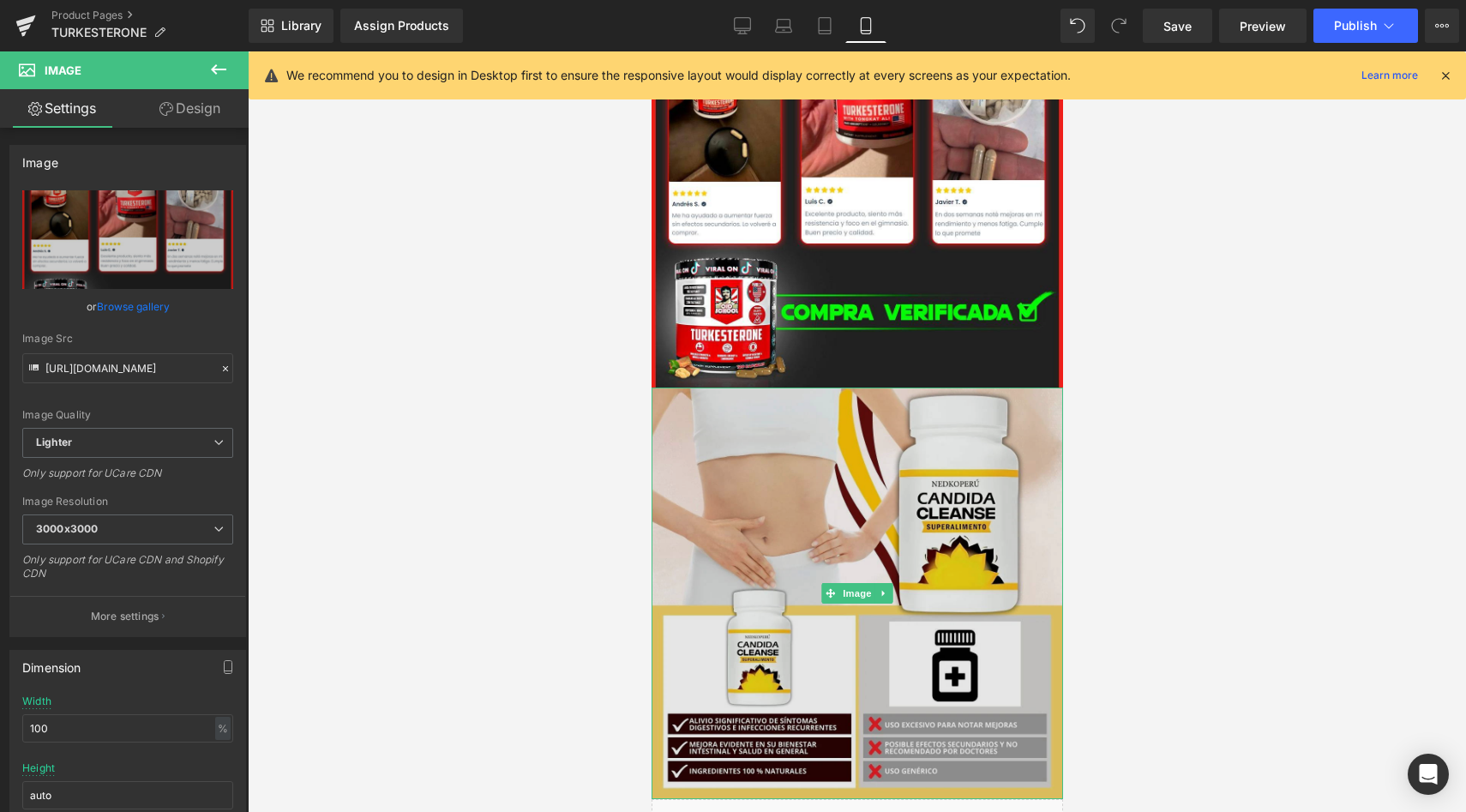
click at [919, 458] on img at bounding box center [857, 593] width 412 height 412
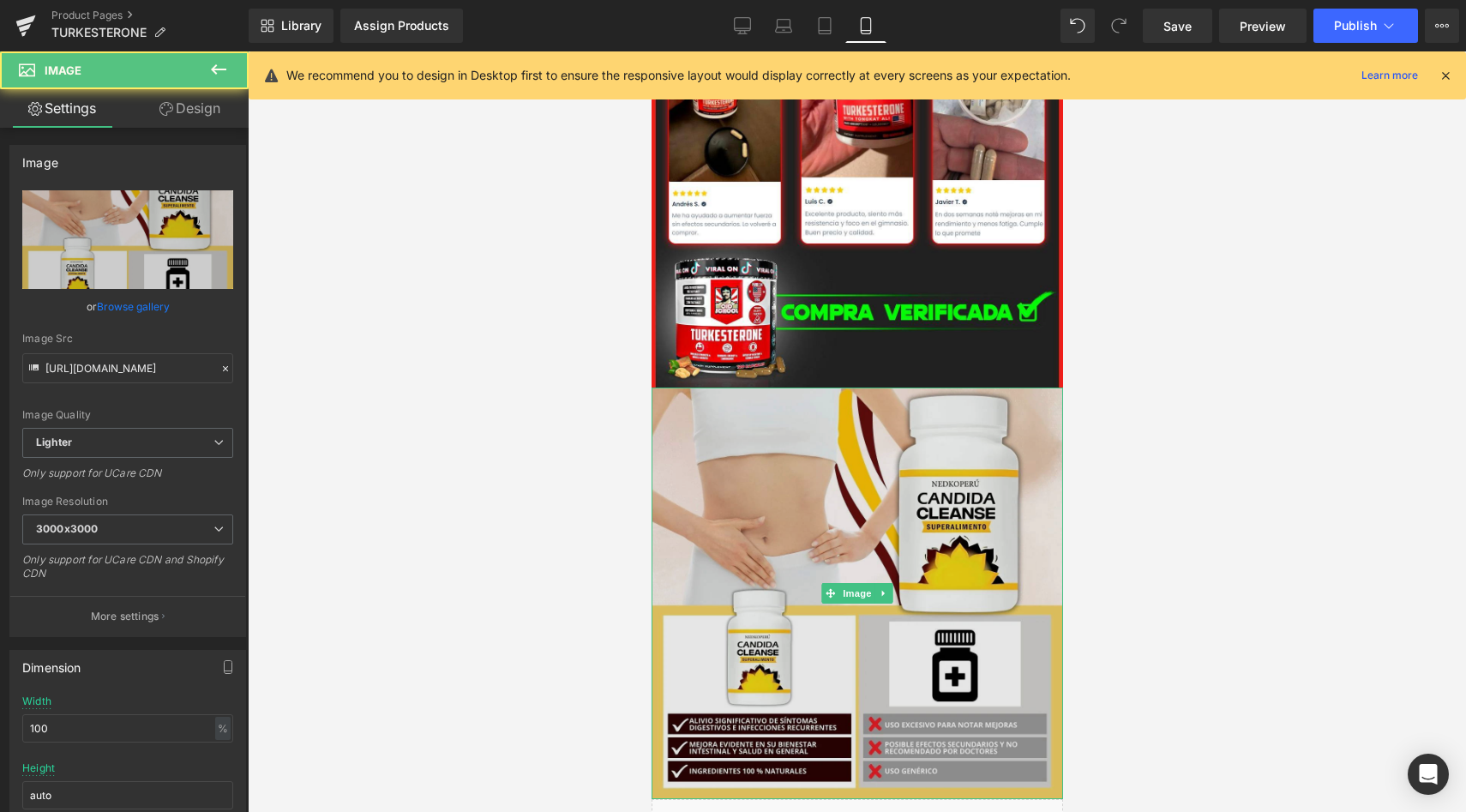
click at [911, 431] on img at bounding box center [857, 593] width 412 height 412
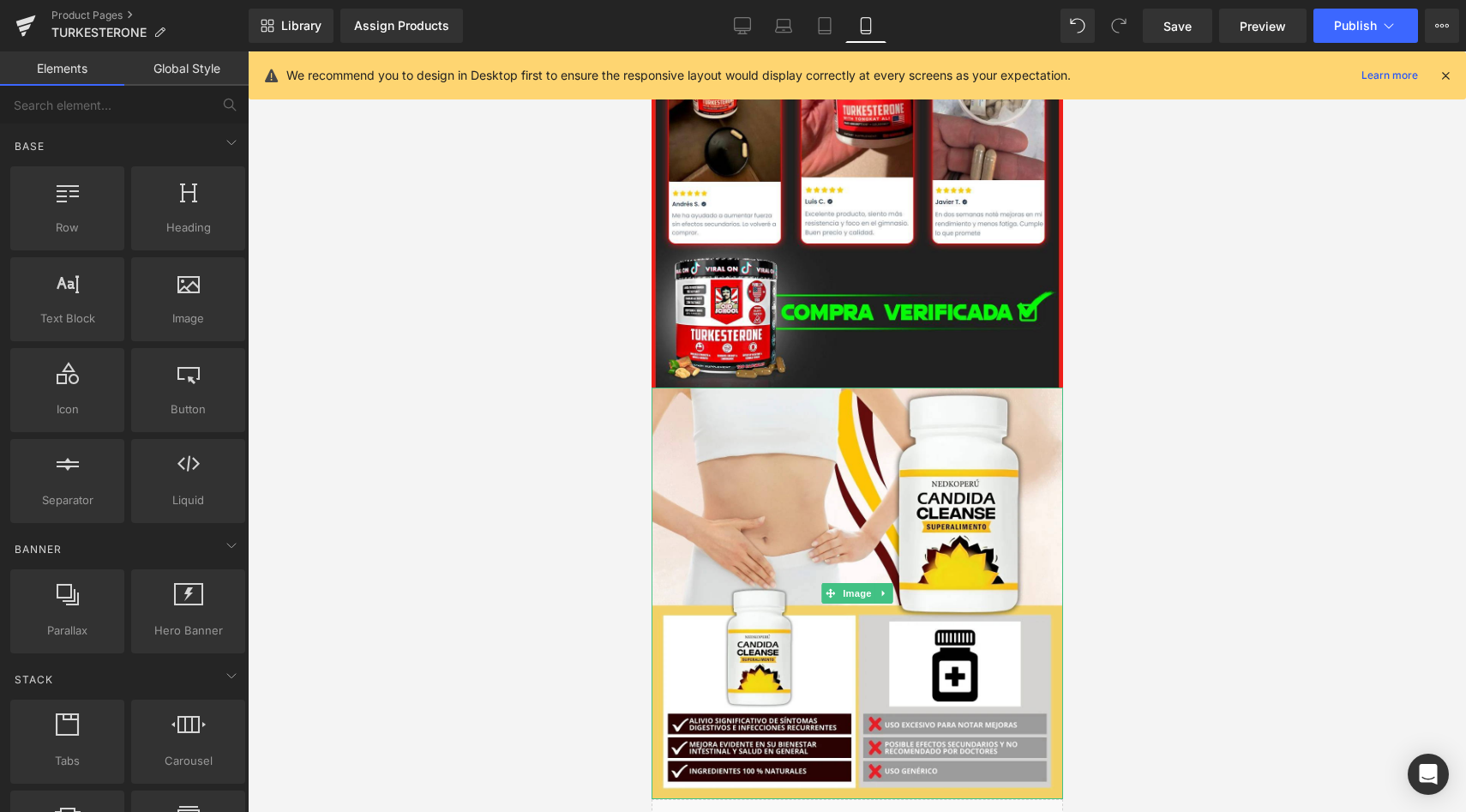
click at [577, 401] on div at bounding box center [857, 431] width 1218 height 760
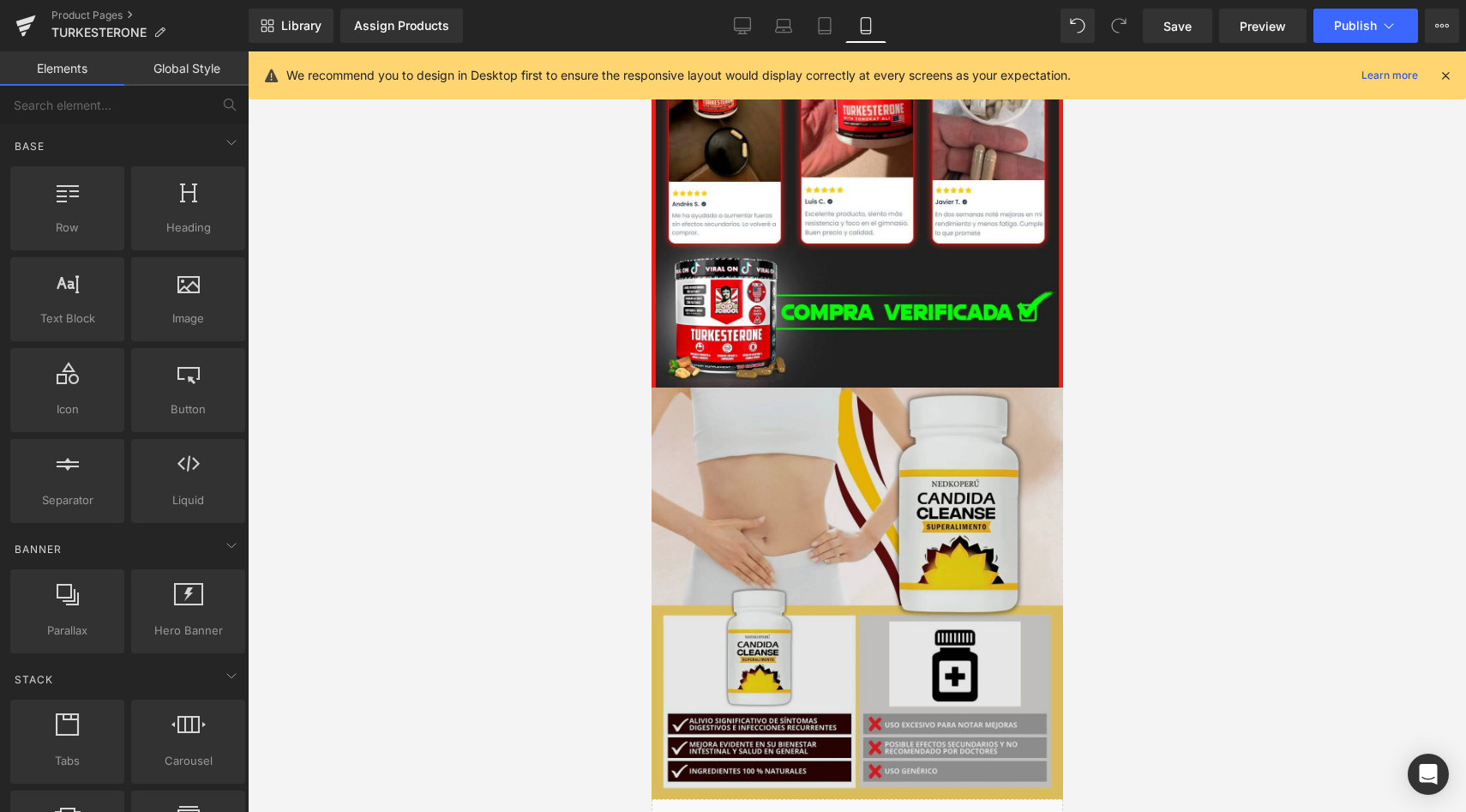
click at [739, 435] on img at bounding box center [857, 593] width 412 height 412
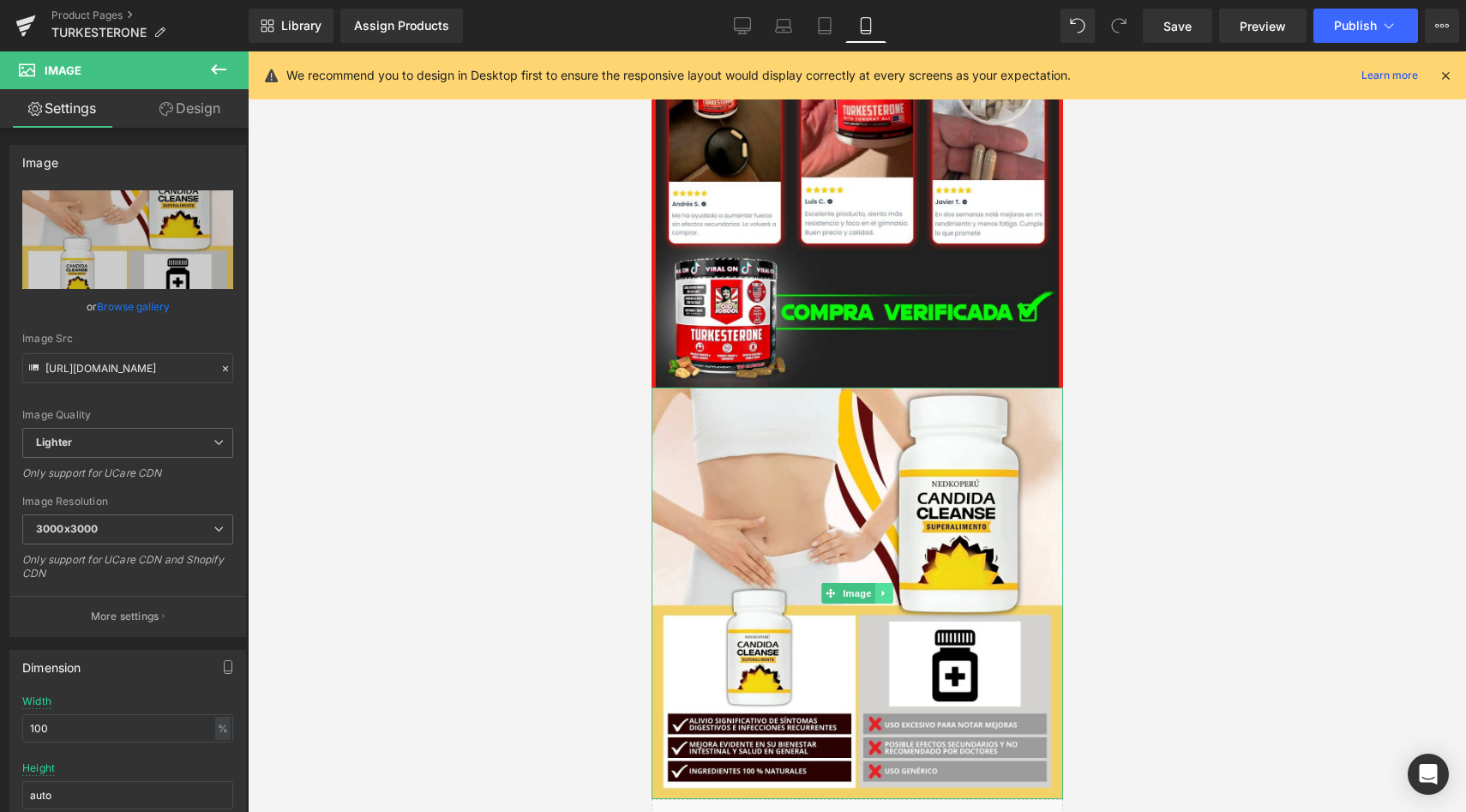
click at [881, 591] on icon at bounding box center [882, 593] width 3 height 6
click at [891, 595] on icon at bounding box center [892, 593] width 9 height 9
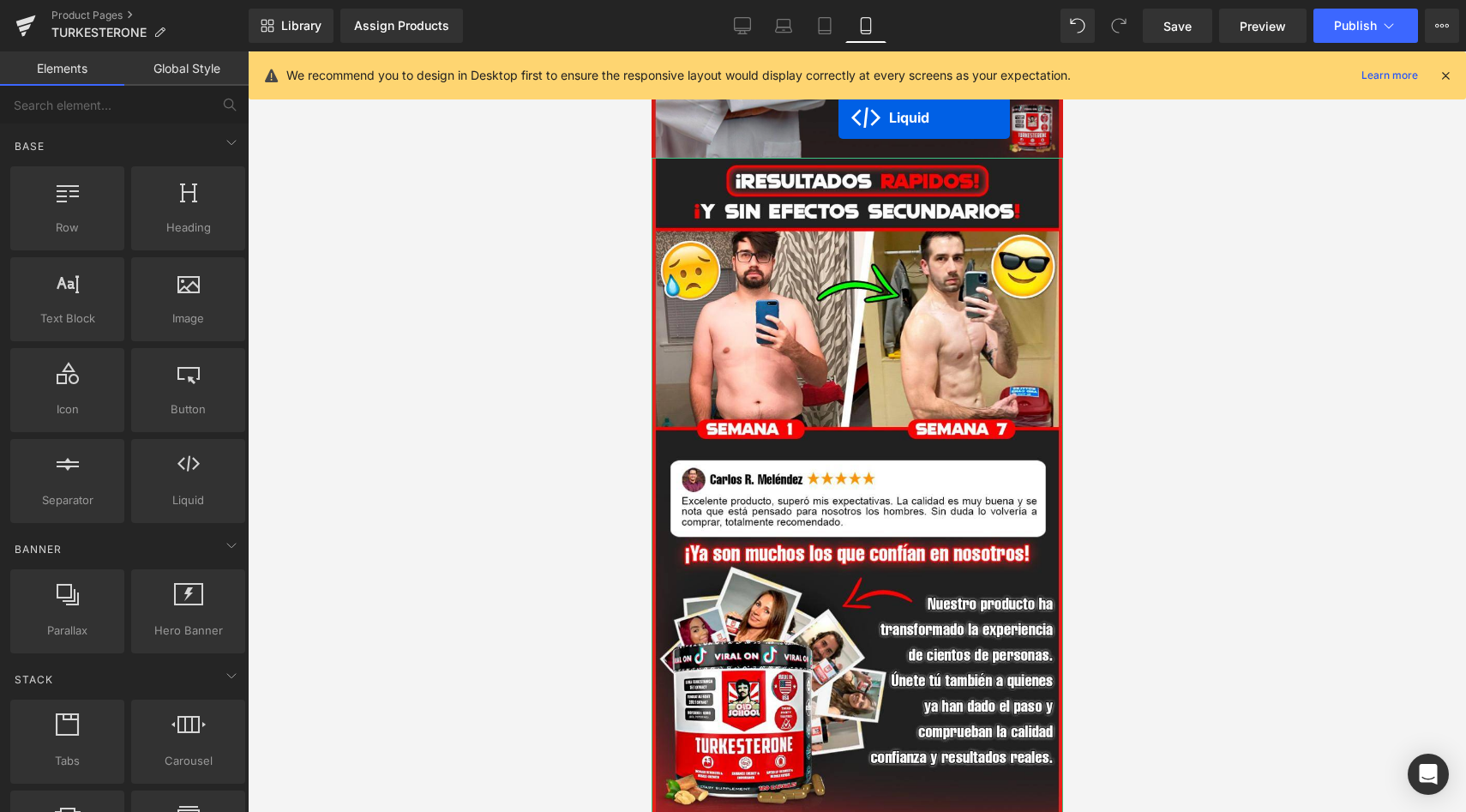
scroll to position [1051, 0]
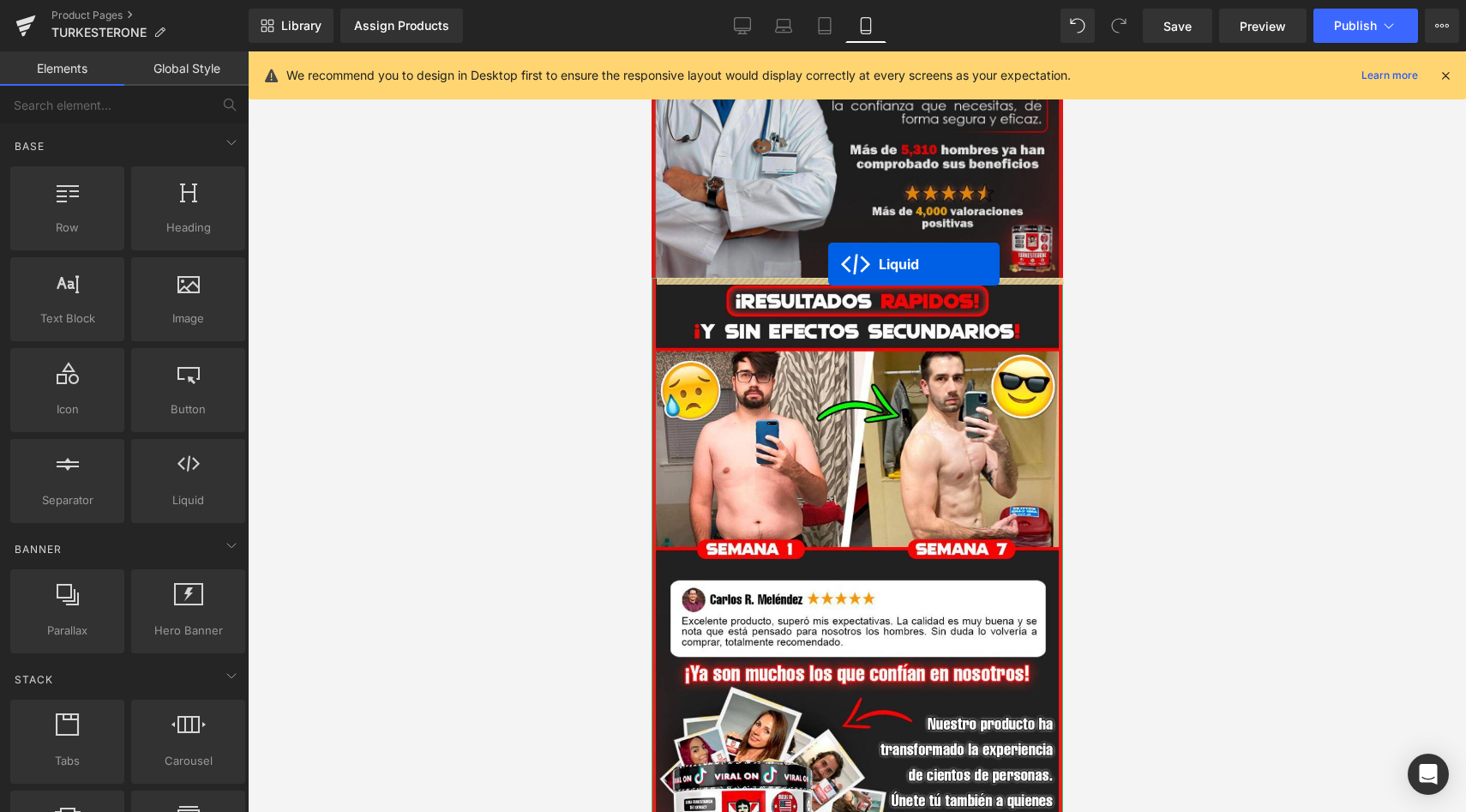
drag, startPoint x: 817, startPoint y: 662, endPoint x: 827, endPoint y: 264, distance: 398.1
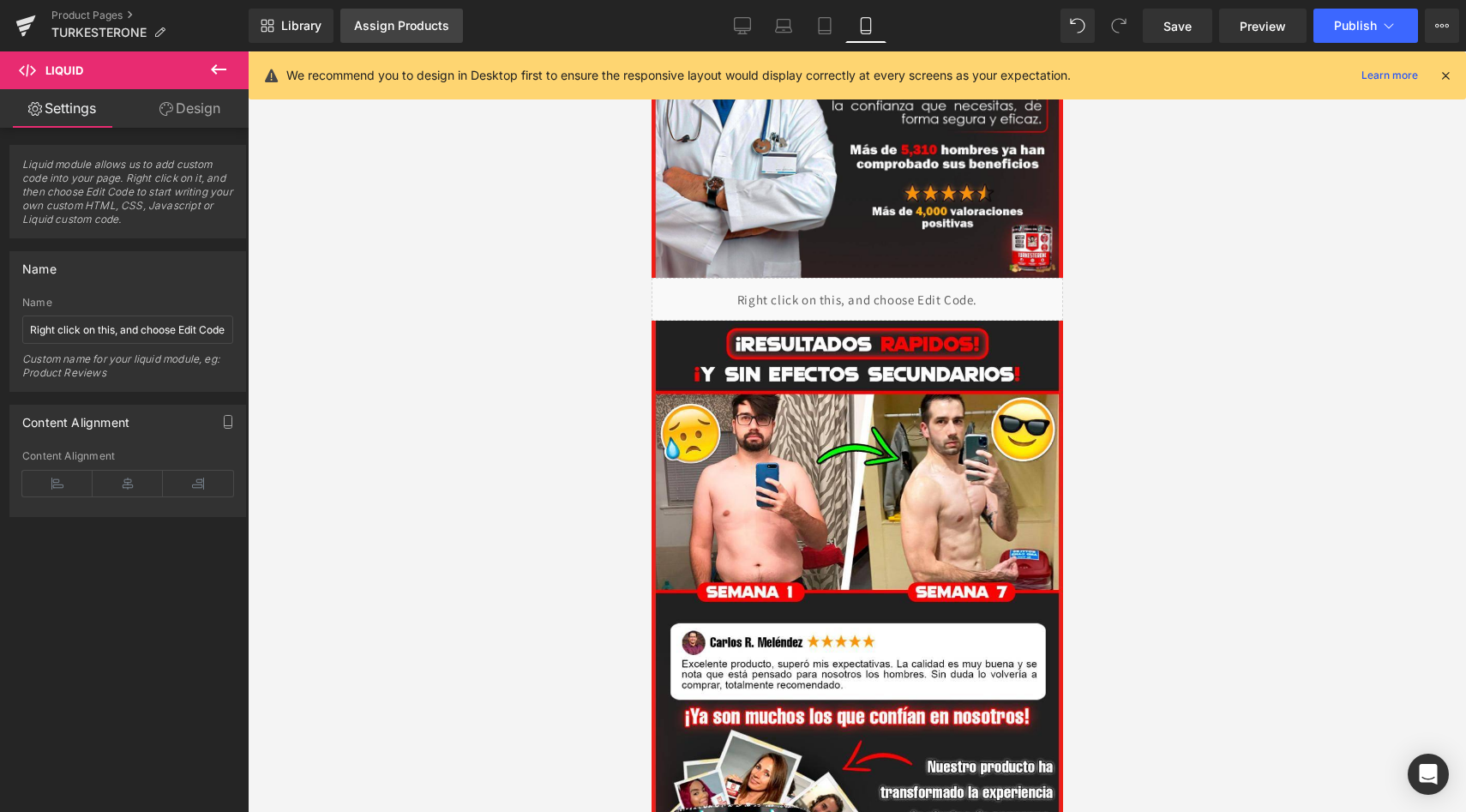
click at [415, 37] on link "Assign Products" at bounding box center [401, 26] width 122 height 34
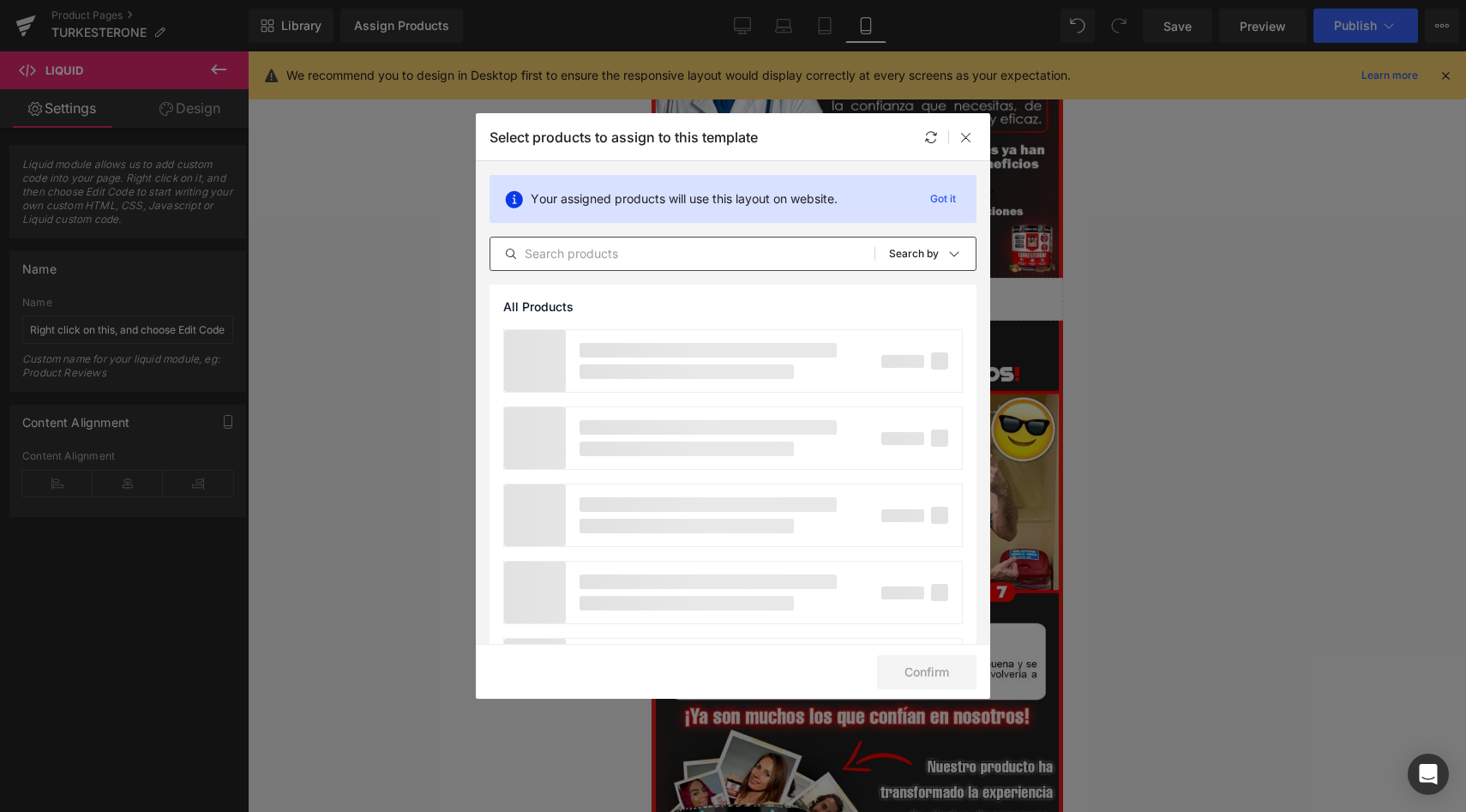
click at [688, 250] on input "text" at bounding box center [682, 254] width 384 height 21
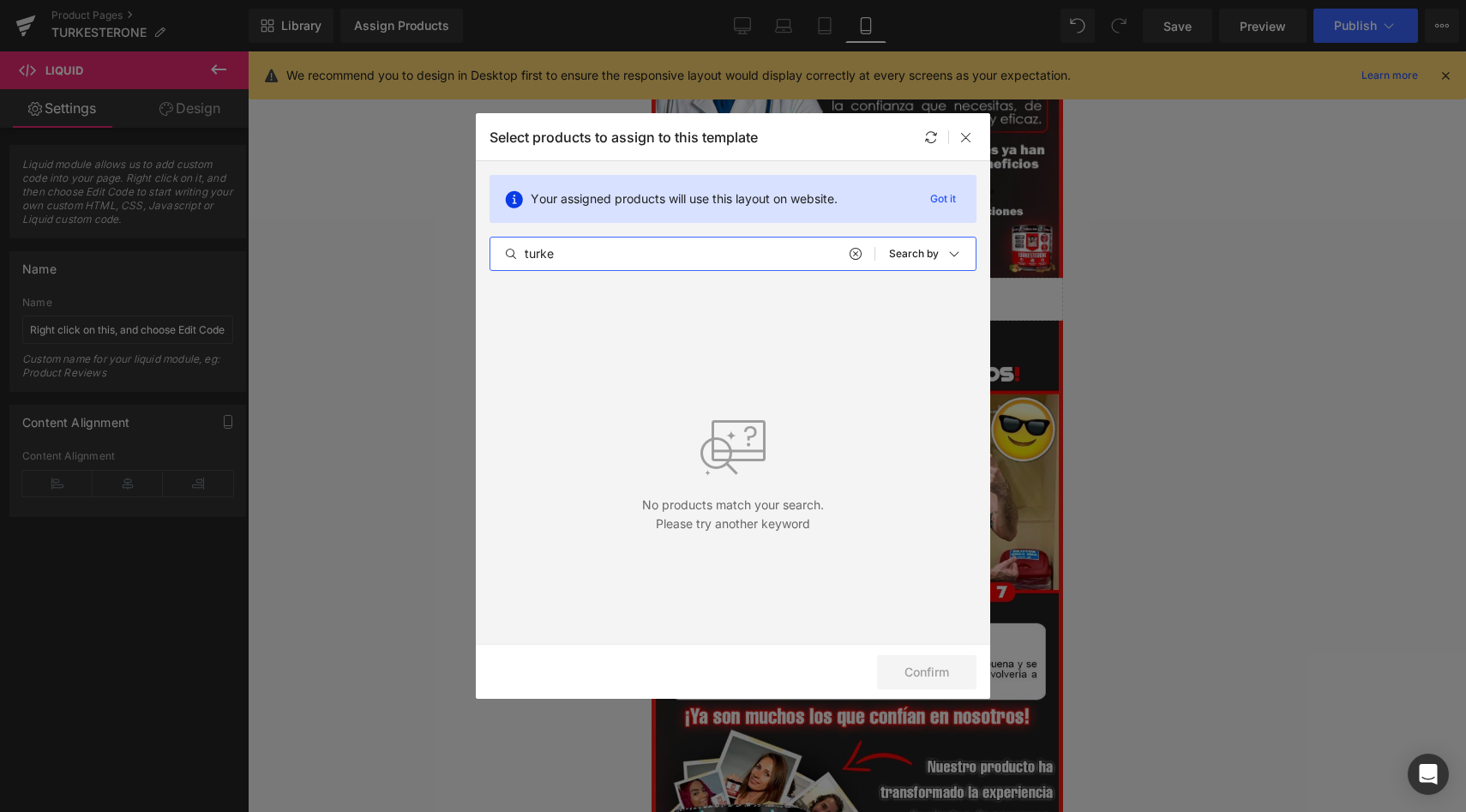
type input "turke"
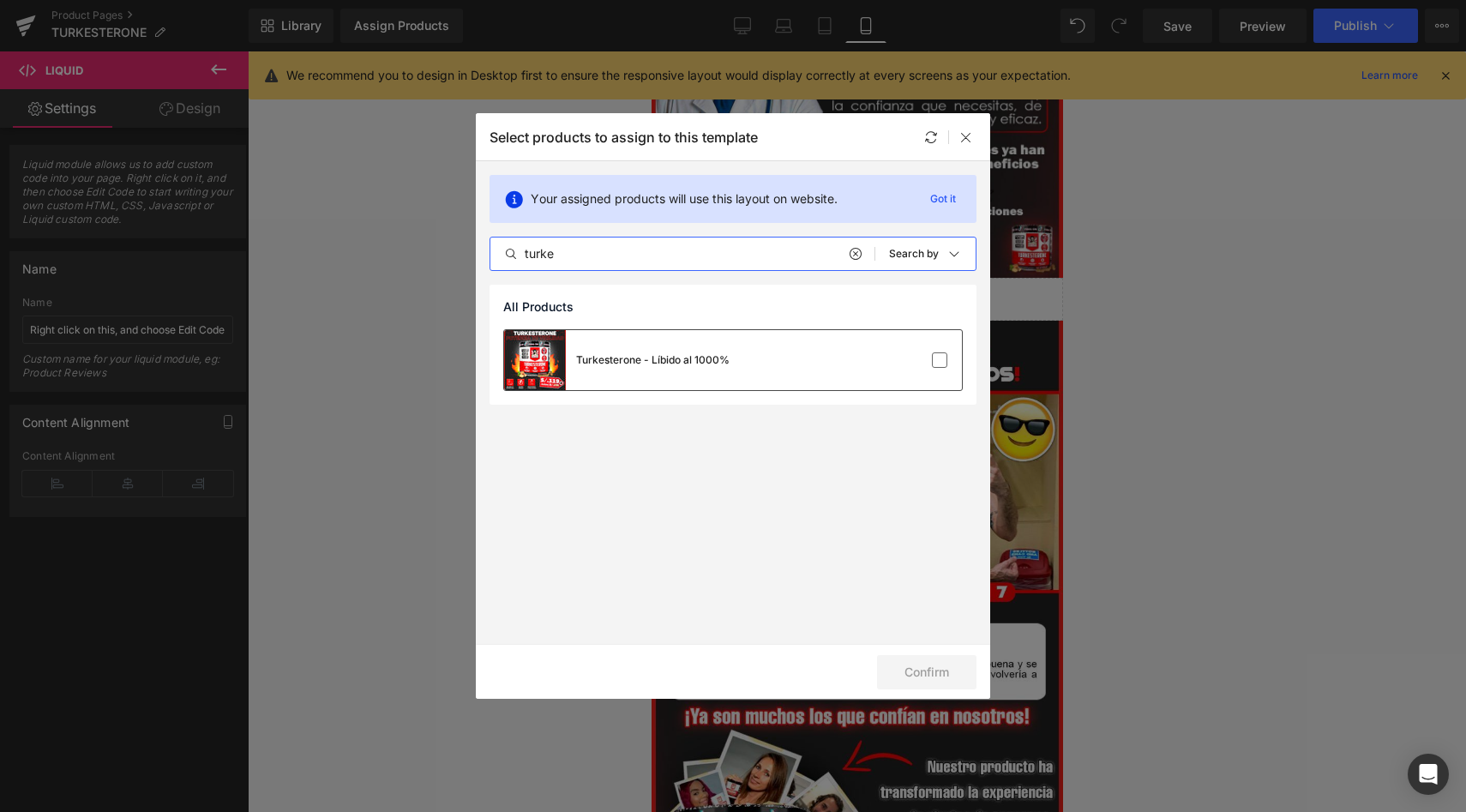
click at [733, 346] on div "Turkesterone - Líbido al 1000%" at bounding box center [733, 360] width 458 height 60
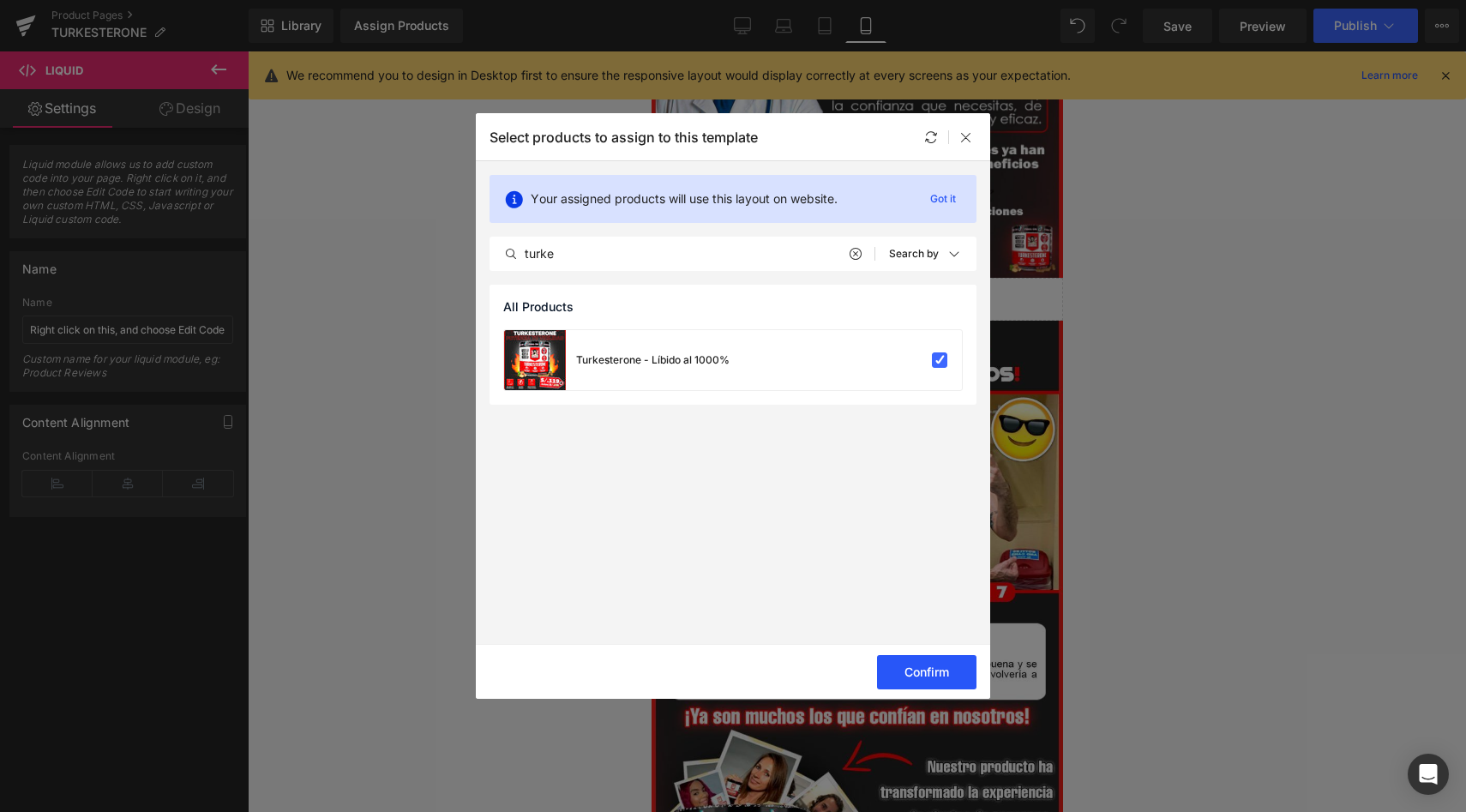
click at [921, 663] on button "Confirm" at bounding box center [926, 672] width 100 height 34
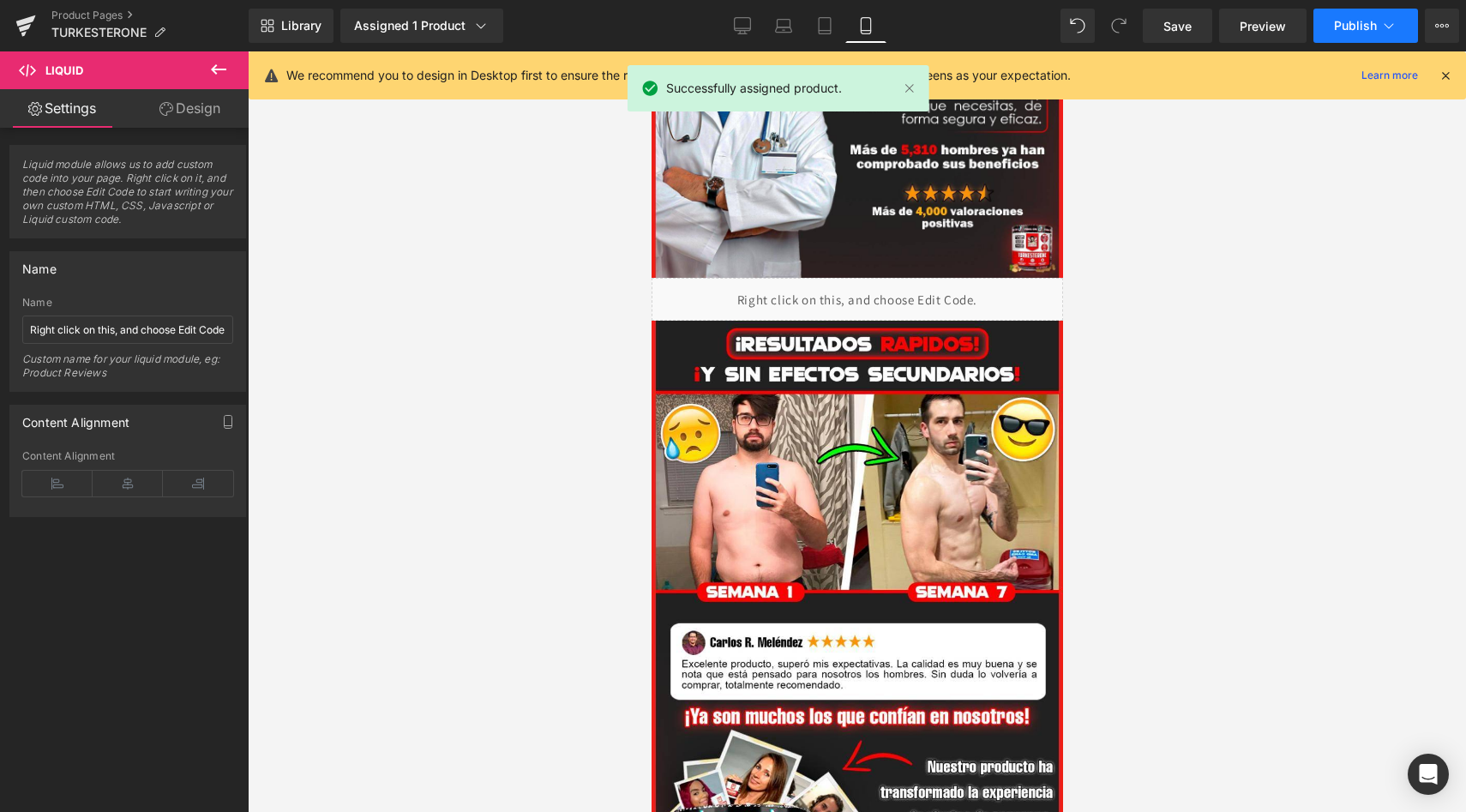
click at [1343, 23] on span "Publish" at bounding box center [1355, 26] width 43 height 13
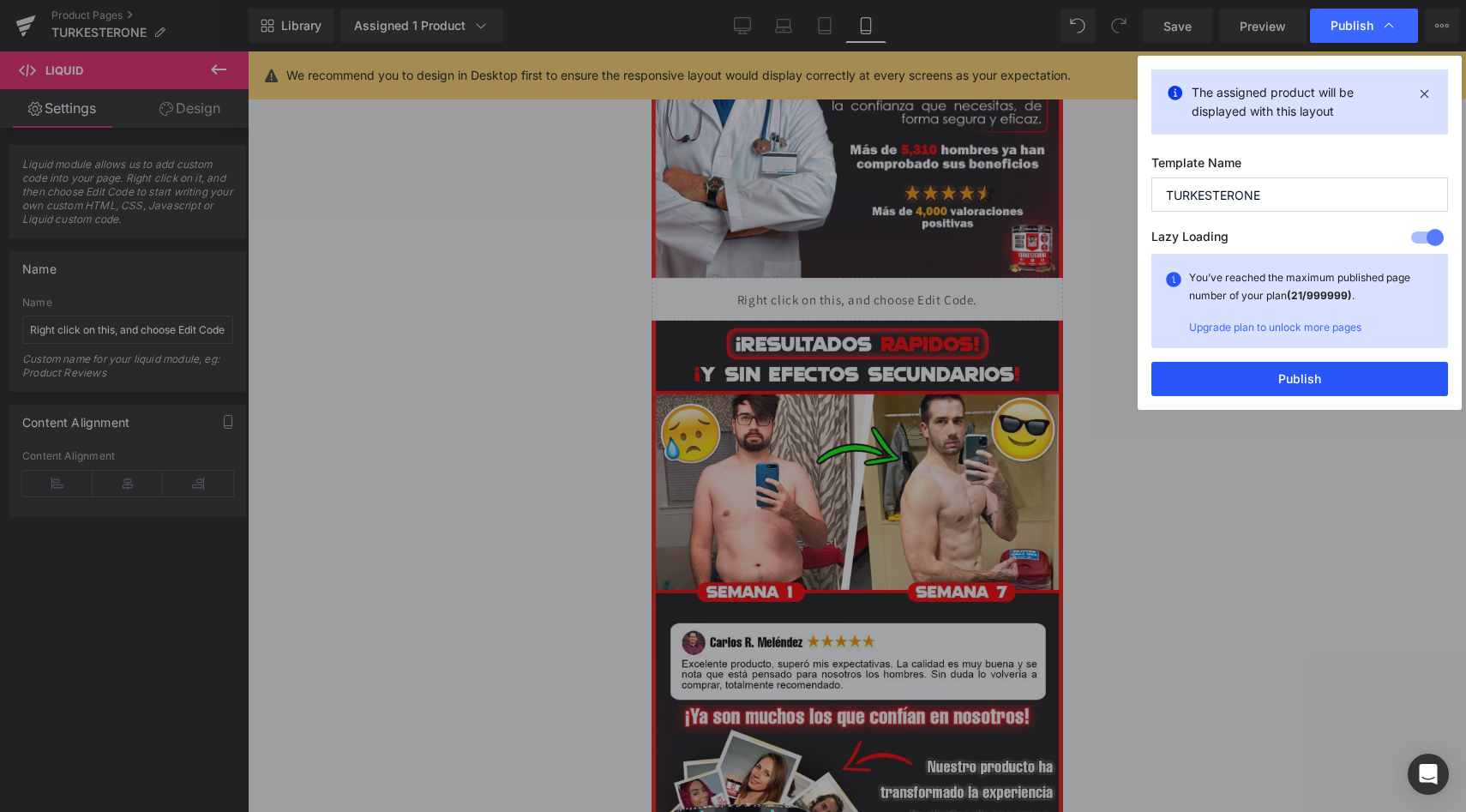
click at [1209, 372] on button "Publish" at bounding box center [1300, 378] width 297 height 34
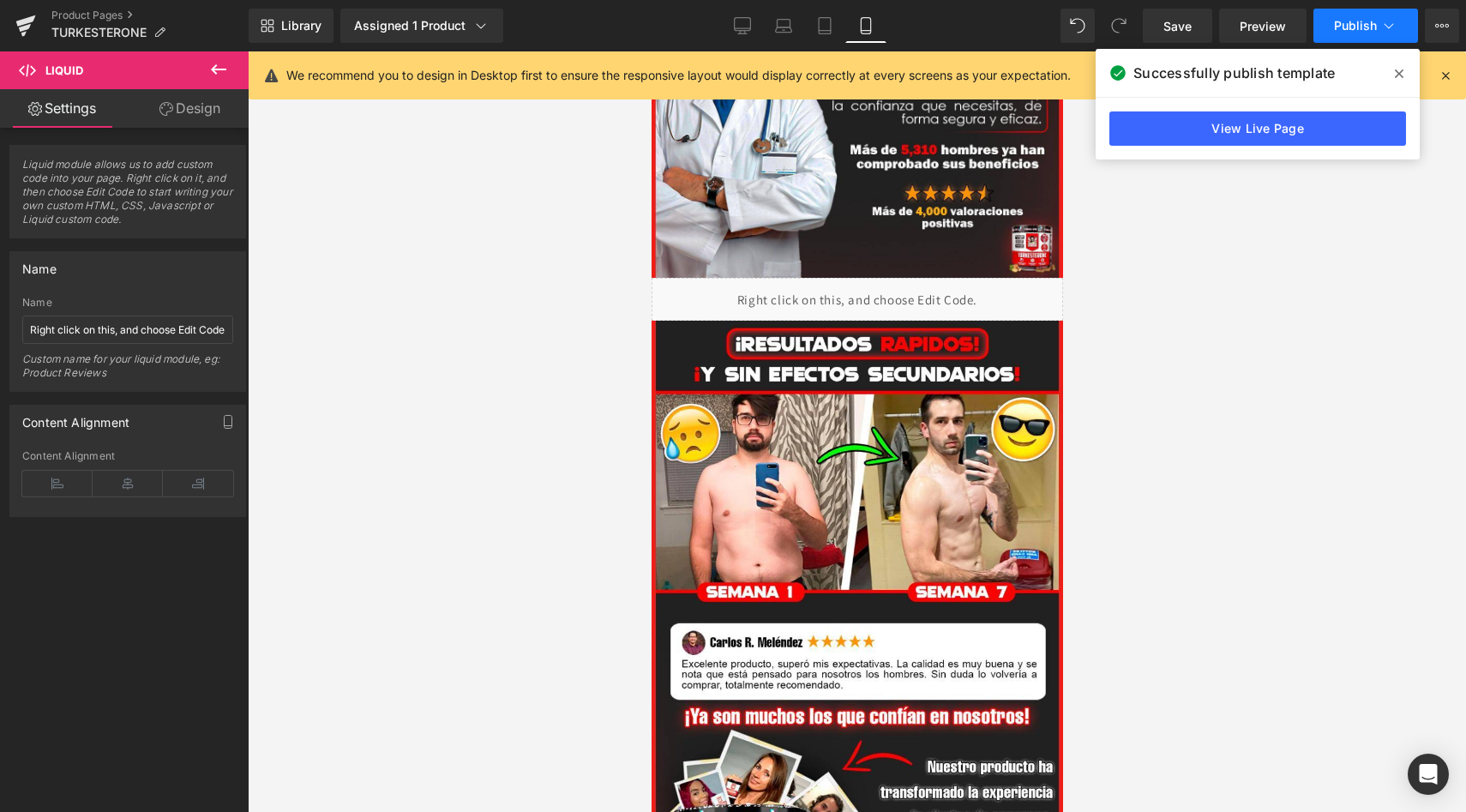
click at [1369, 31] on span "Publish" at bounding box center [1355, 26] width 43 height 13
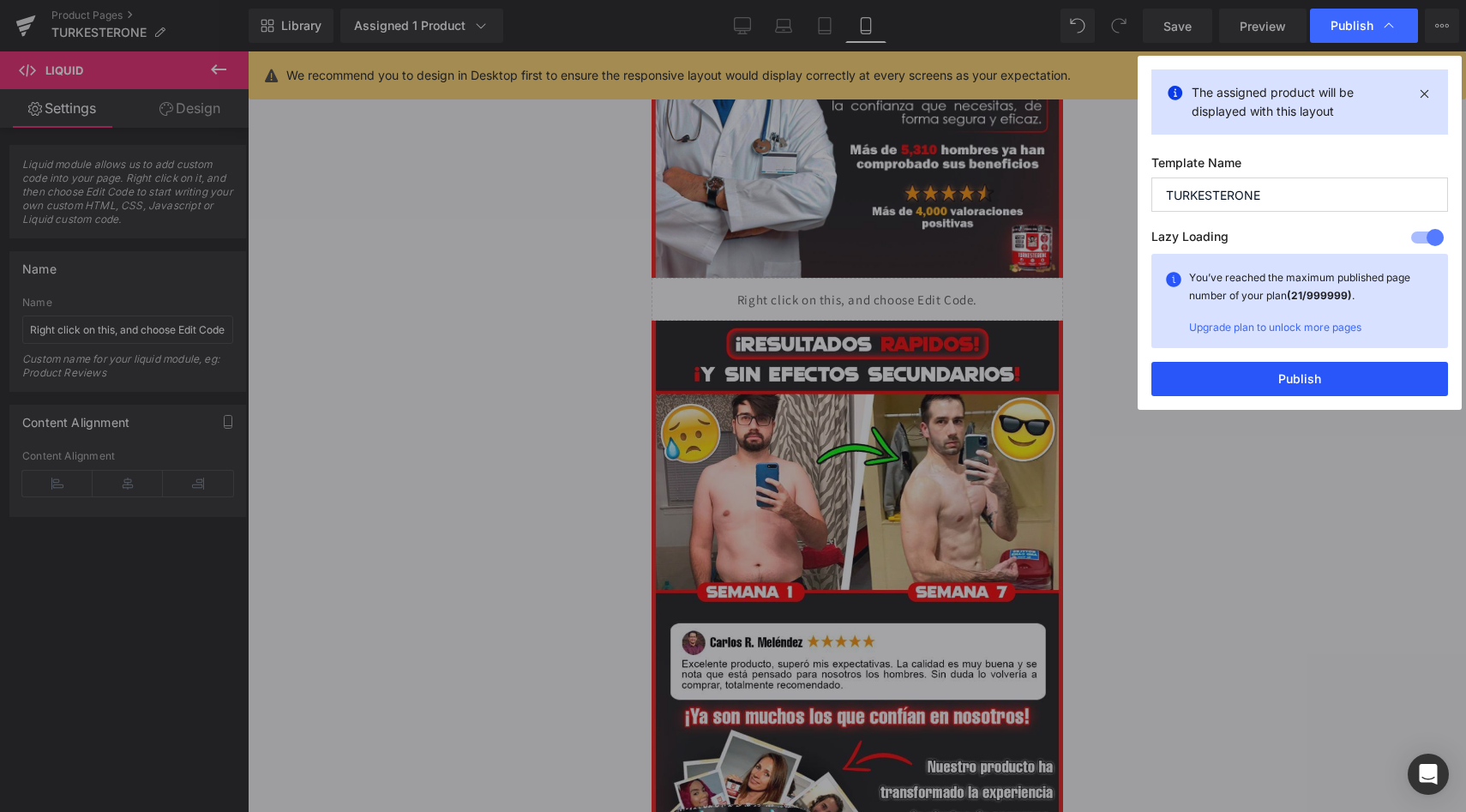
click at [1264, 387] on button "Publish" at bounding box center [1300, 378] width 297 height 34
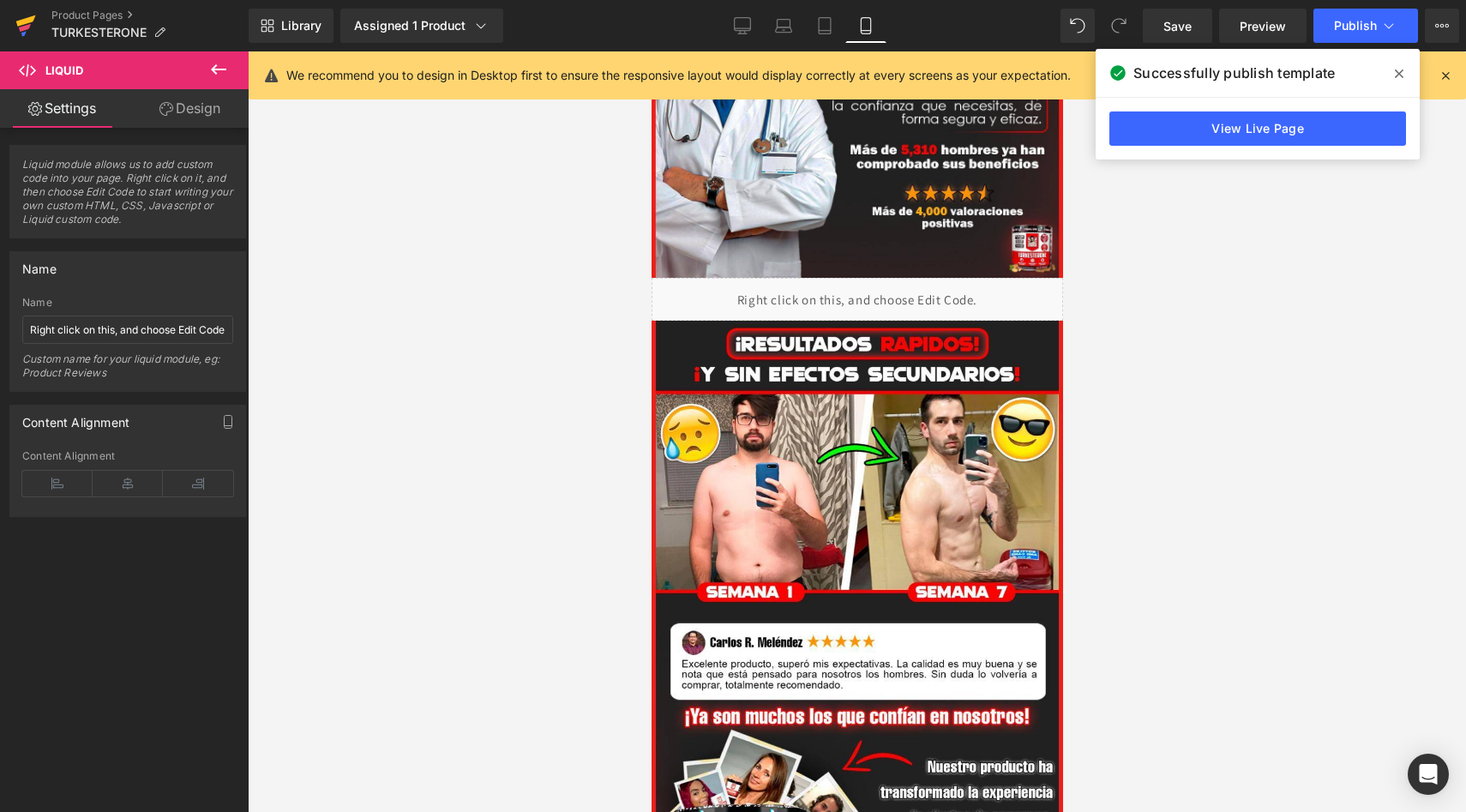
click at [15, 24] on icon at bounding box center [26, 26] width 21 height 43
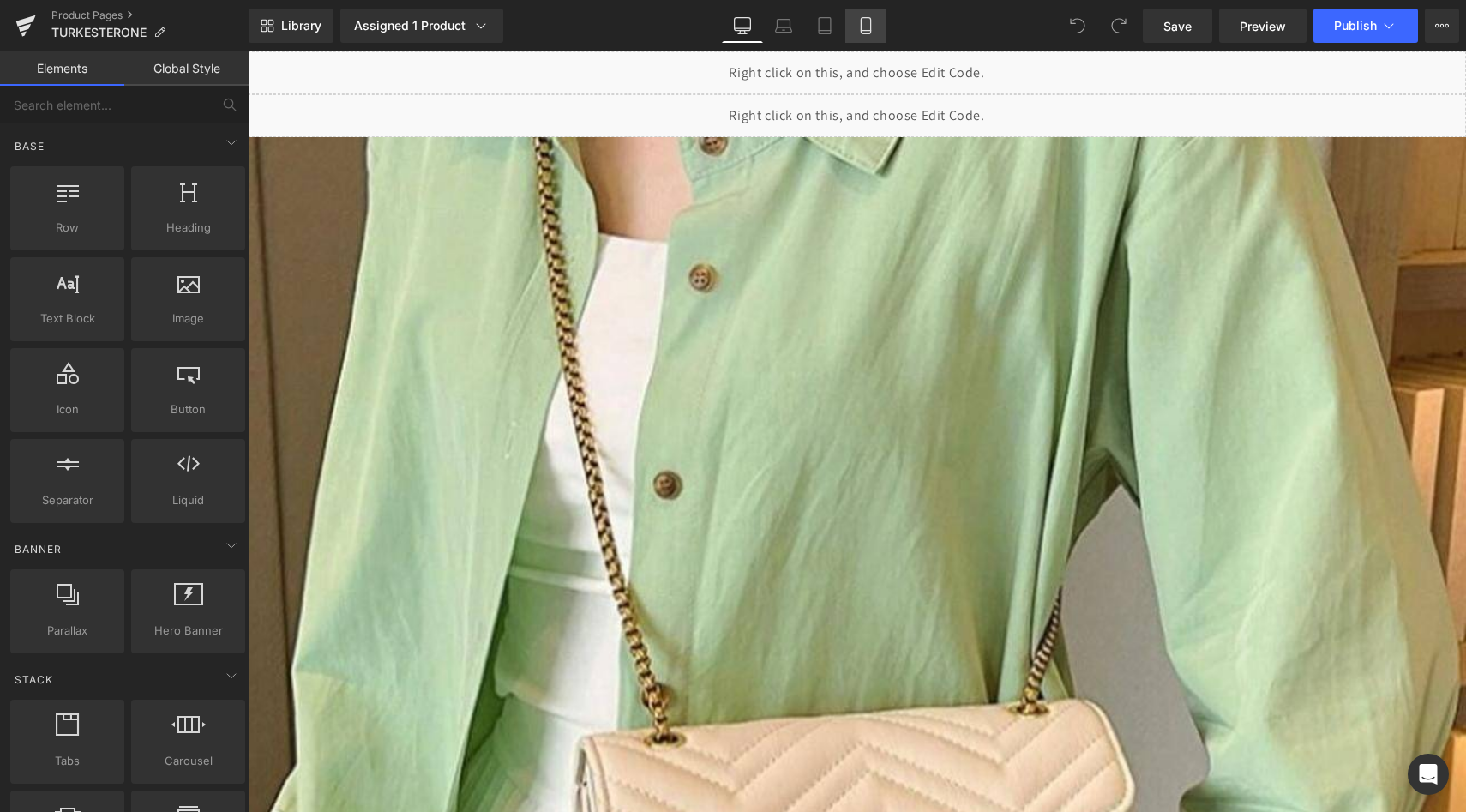
click at [853, 28] on link "Mobile" at bounding box center [865, 26] width 41 height 34
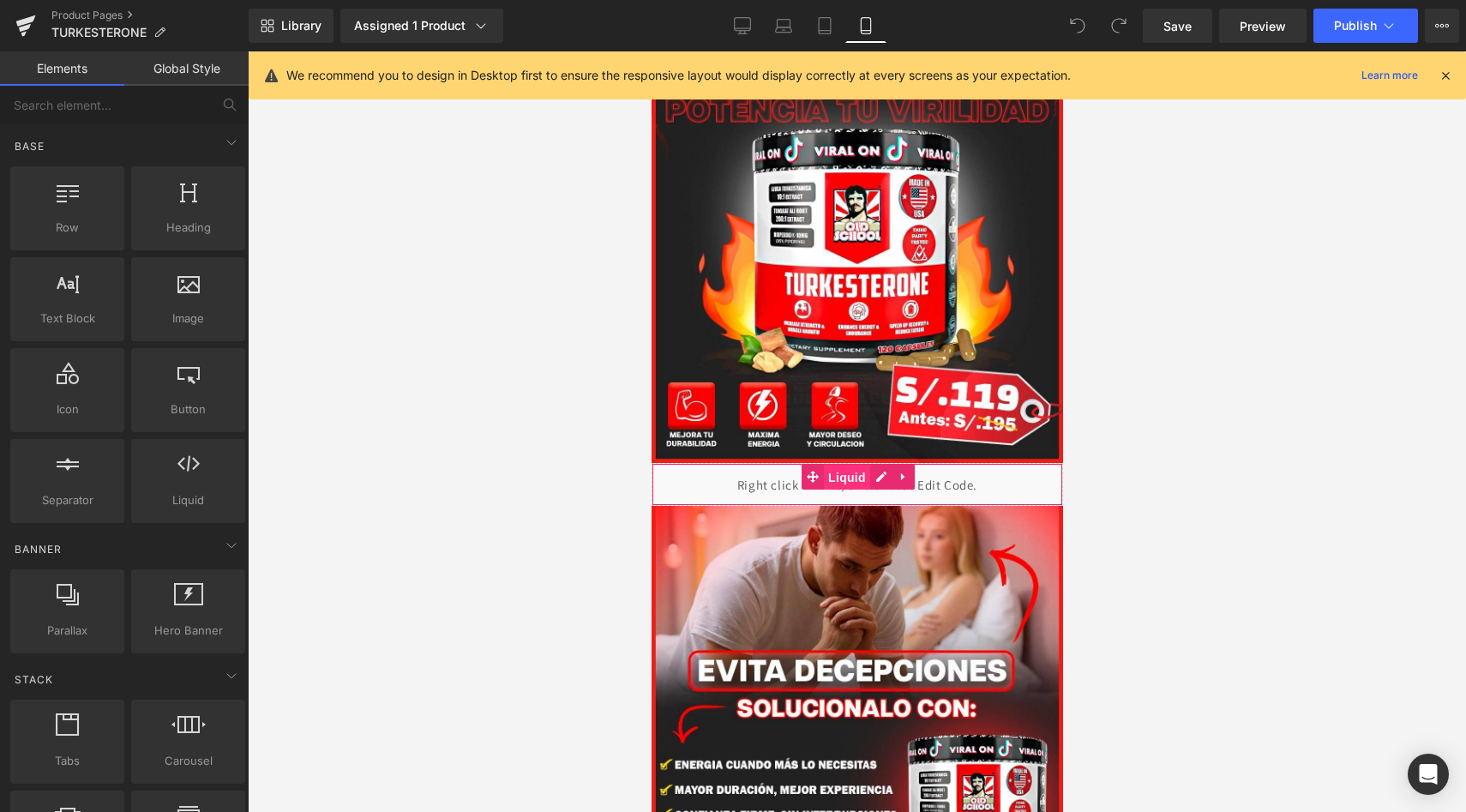
click at [842, 479] on span "Liquid" at bounding box center [845, 477] width 46 height 26
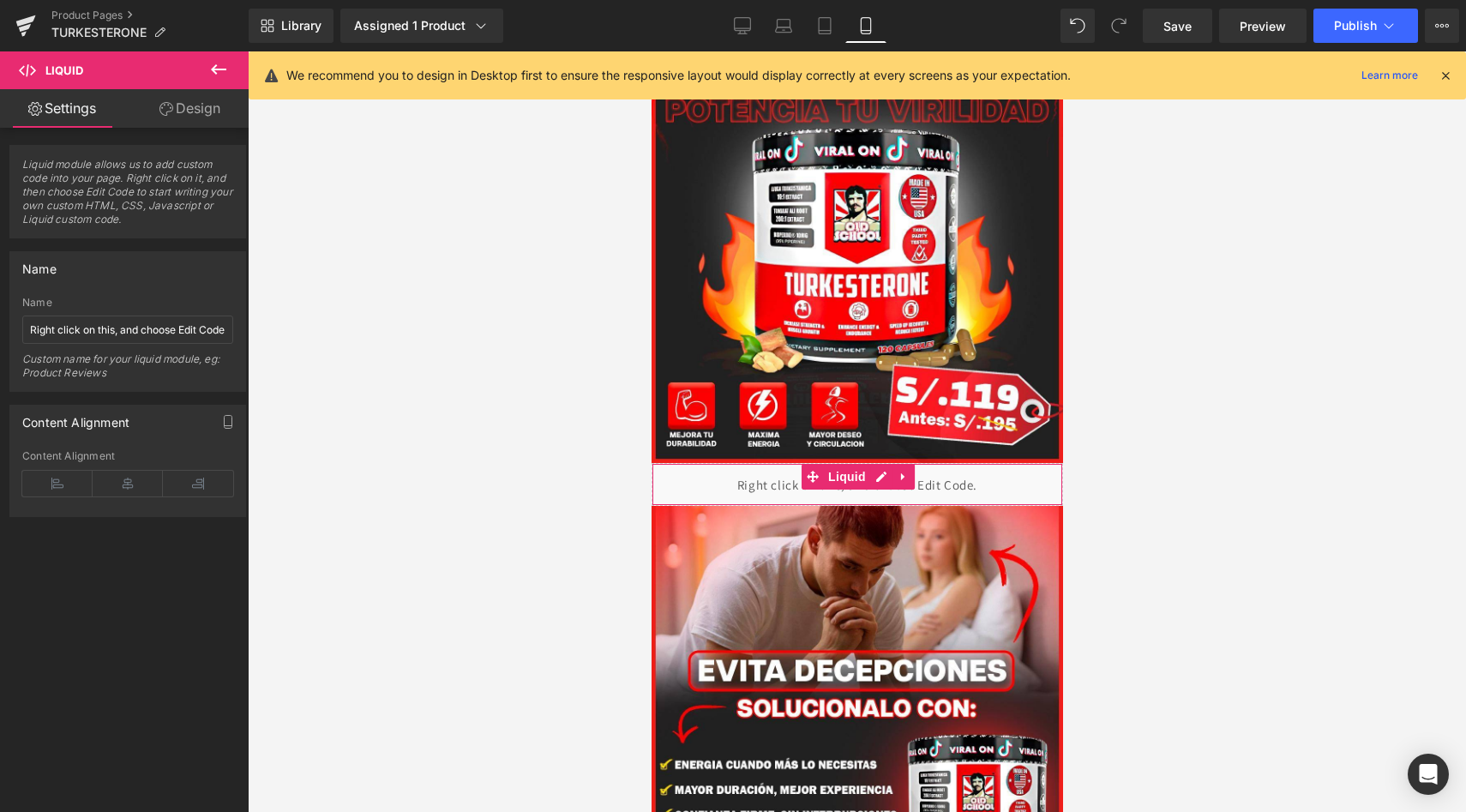
click at [871, 477] on div "Liquid" at bounding box center [857, 484] width 412 height 43
click at [725, 484] on div "Liquid" at bounding box center [857, 484] width 412 height 43
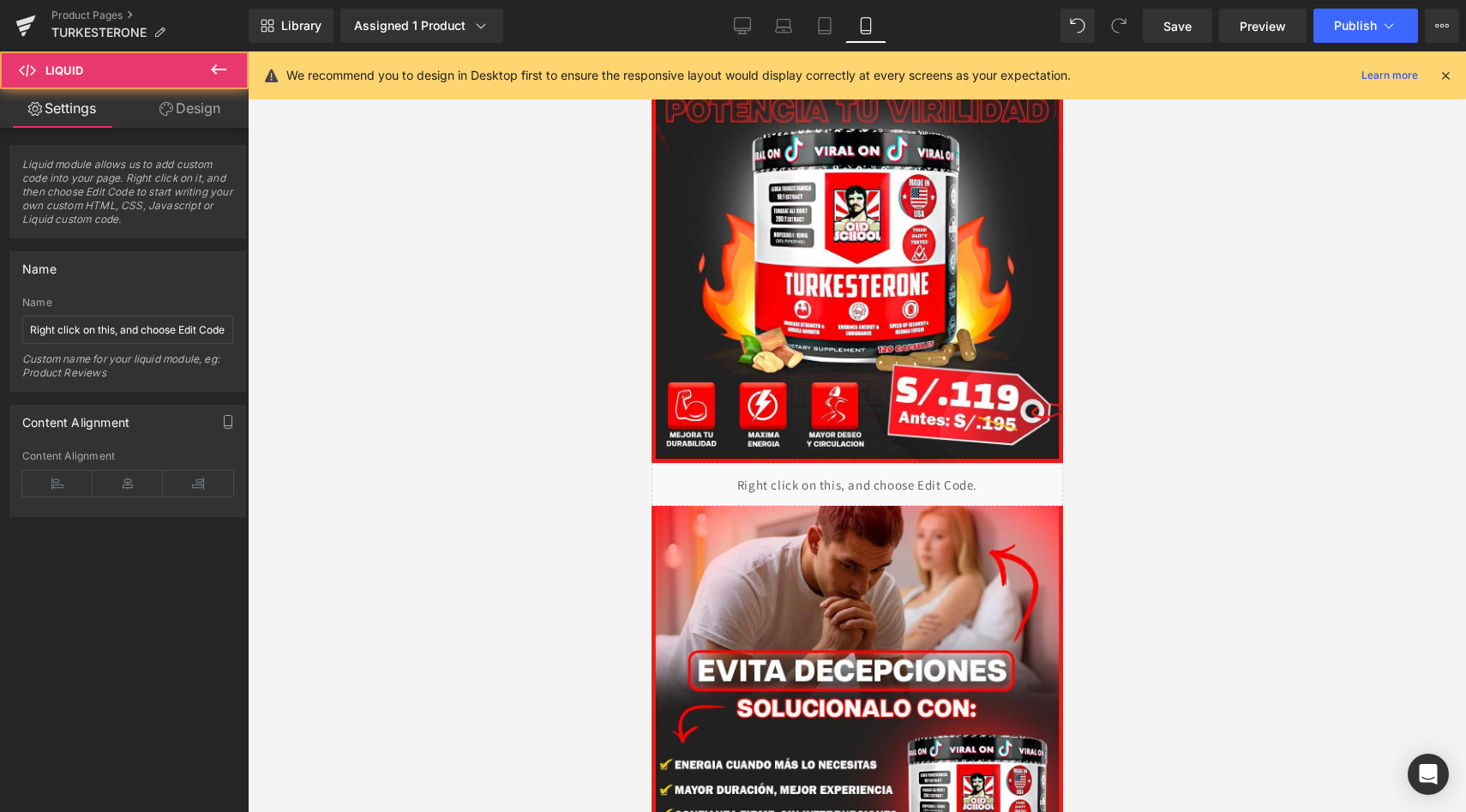
click at [482, 410] on div at bounding box center [857, 431] width 1218 height 760
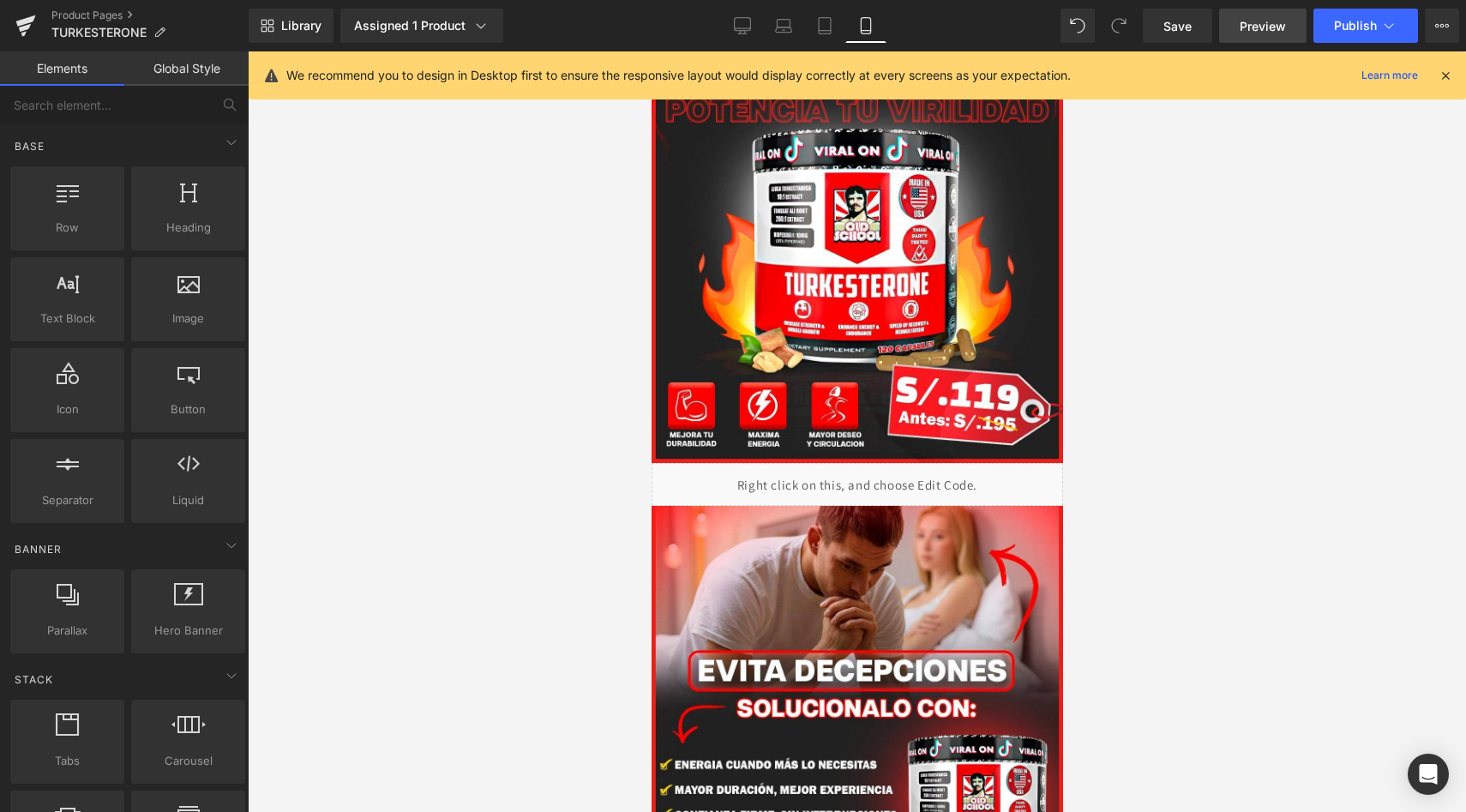
click at [1260, 22] on span "Preview" at bounding box center [1263, 26] width 46 height 18
click at [13, 14] on link at bounding box center [26, 26] width 51 height 51
